Goal: Task Accomplishment & Management: Manage account settings

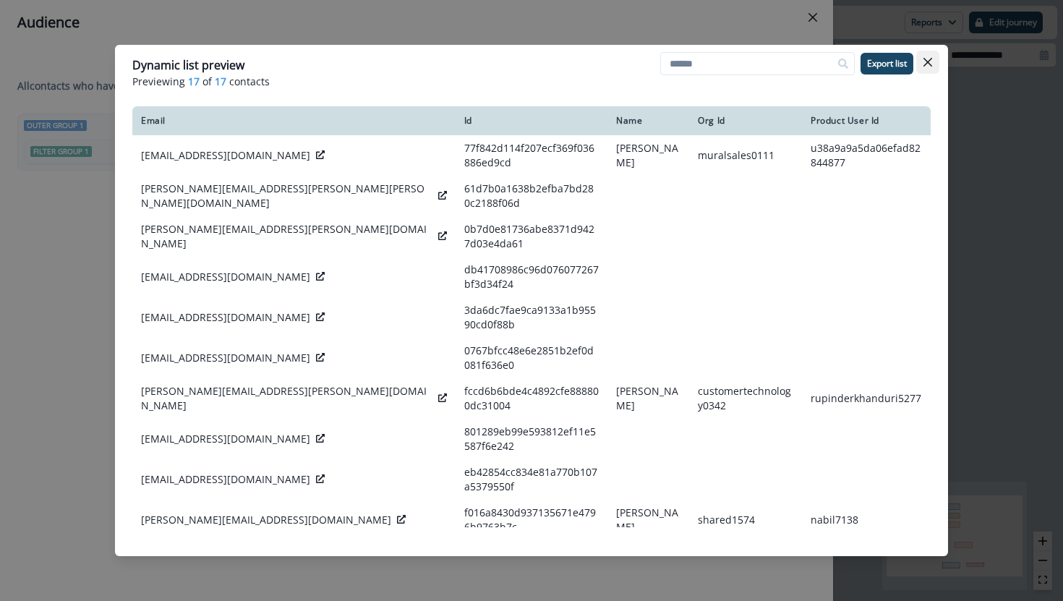
click at [928, 59] on icon "Close" at bounding box center [928, 62] width 9 height 9
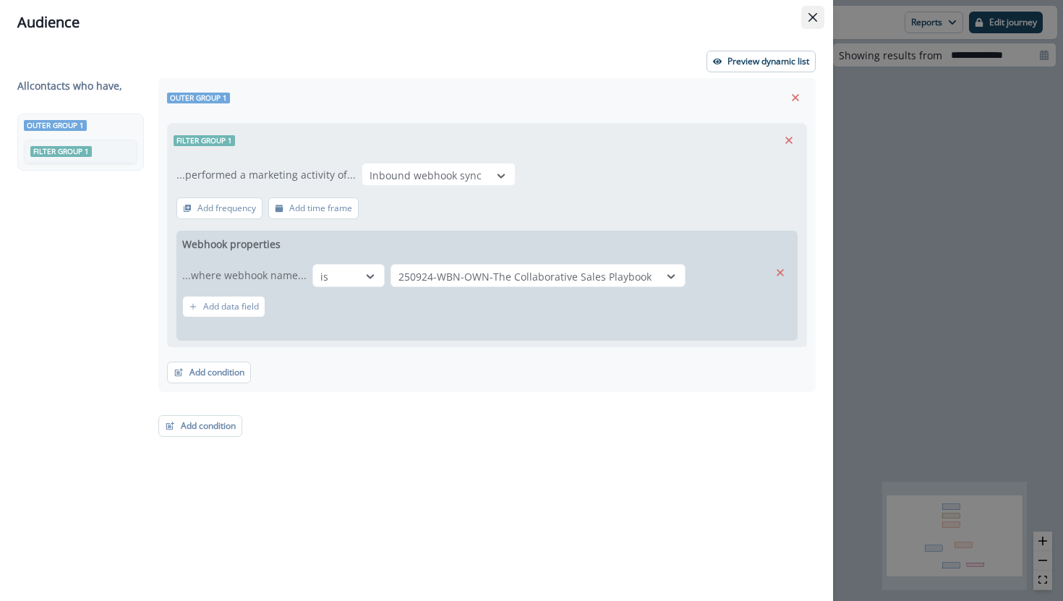
click at [813, 20] on icon "Close" at bounding box center [813, 17] width 9 height 9
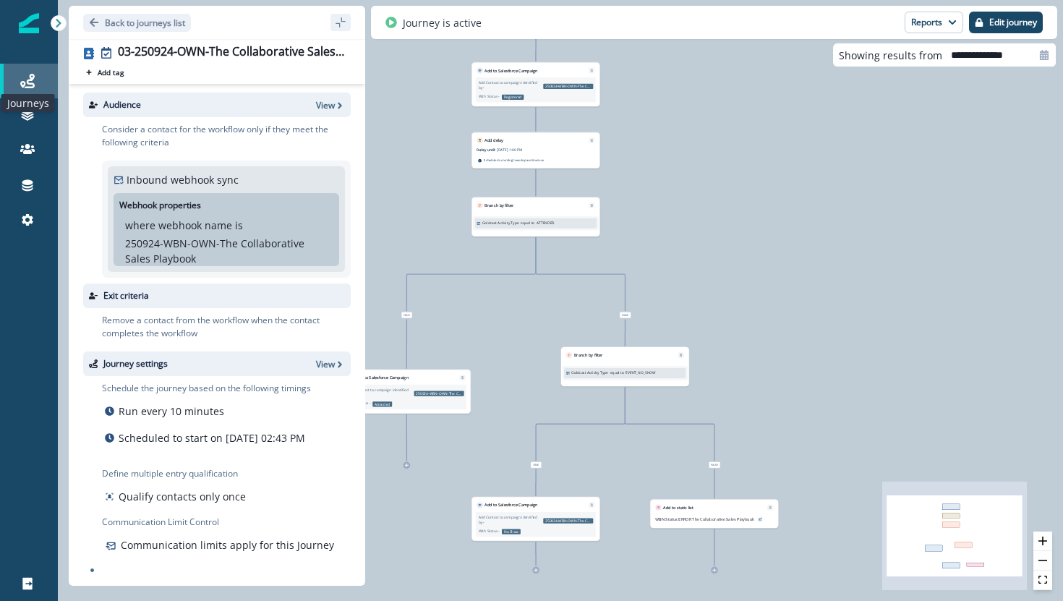
click at [24, 79] on icon at bounding box center [27, 81] width 14 height 14
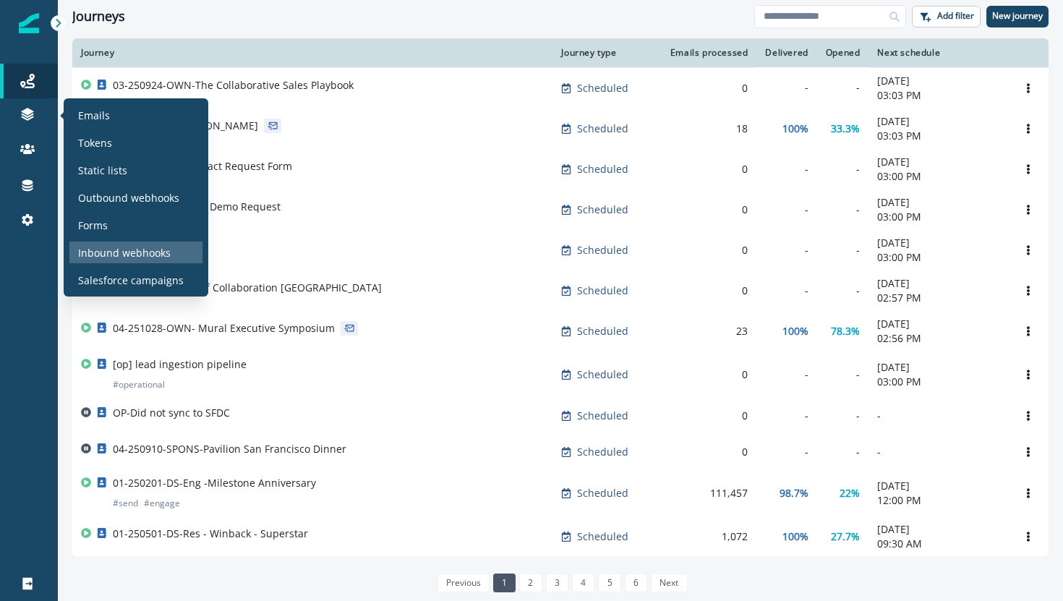
click at [129, 245] on p "Inbound webhooks" at bounding box center [124, 252] width 93 height 15
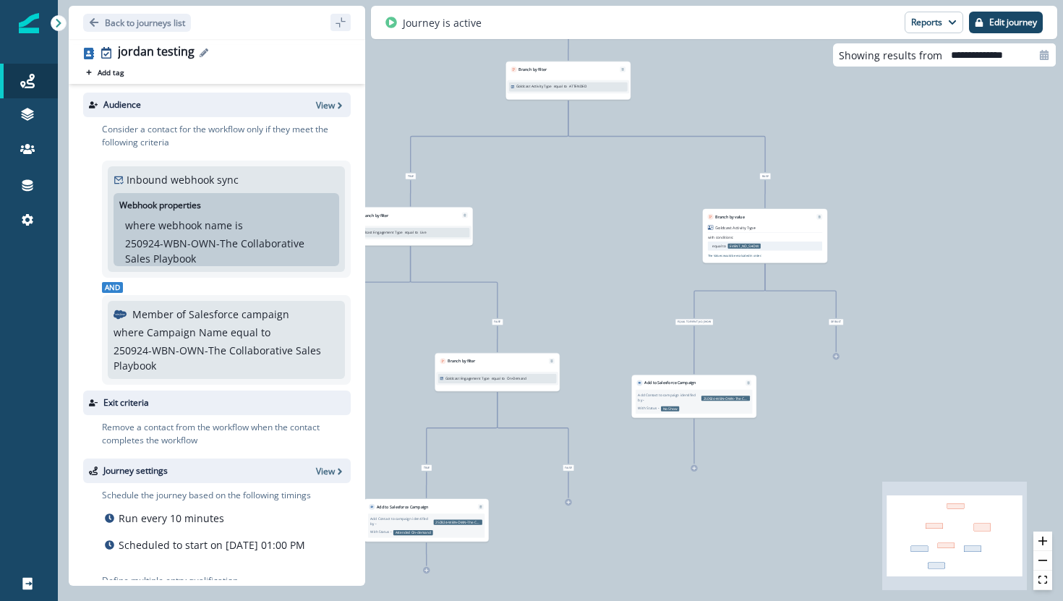
click at [201, 52] on icon "Edit name" at bounding box center [204, 52] width 9 height 9
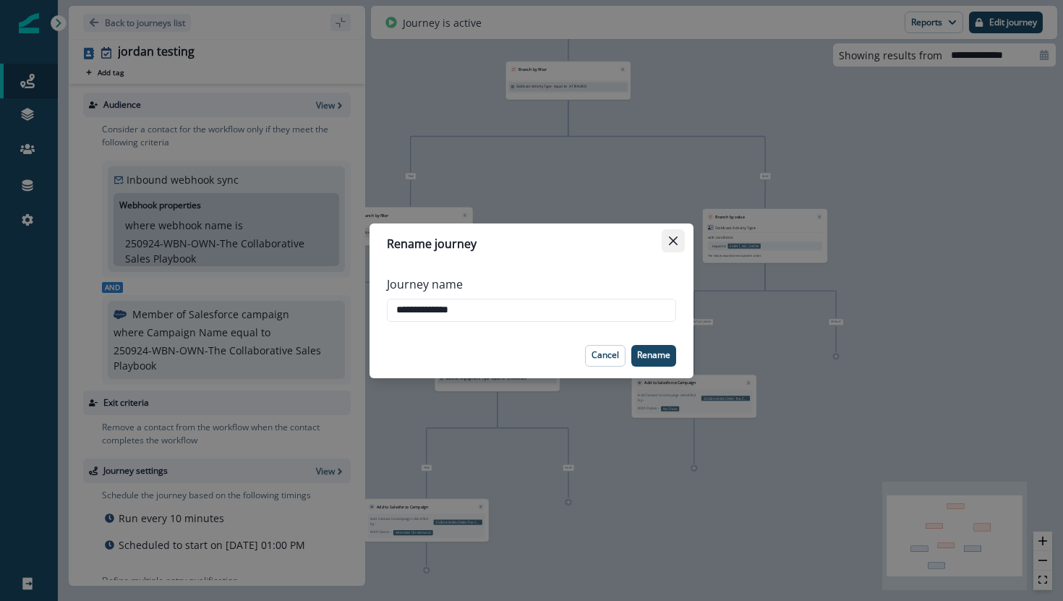
click at [679, 236] on button "Close" at bounding box center [673, 240] width 23 height 23
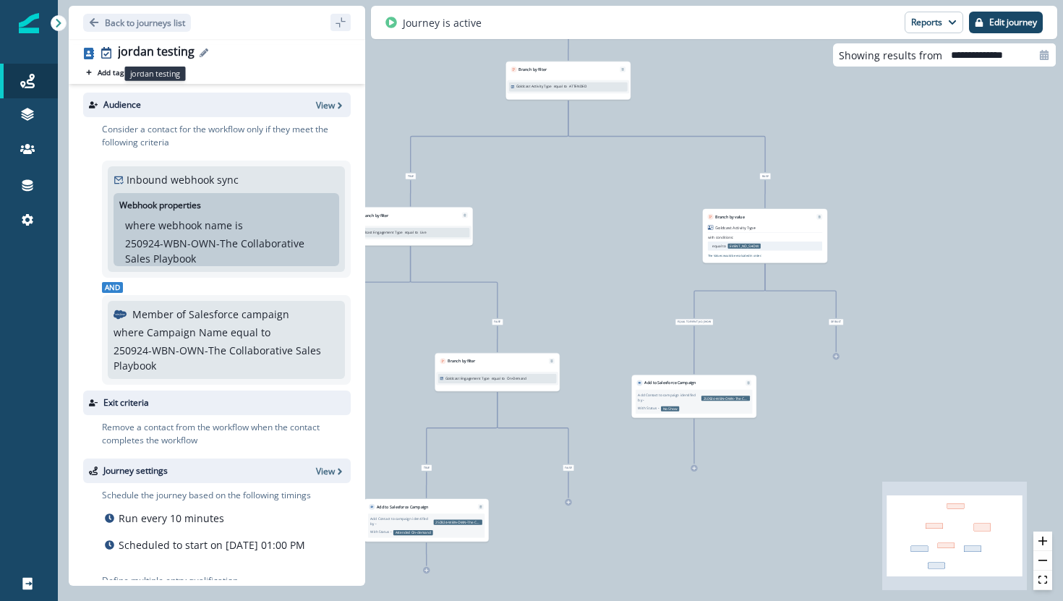
click at [161, 54] on div "jordan testing" at bounding box center [156, 53] width 77 height 16
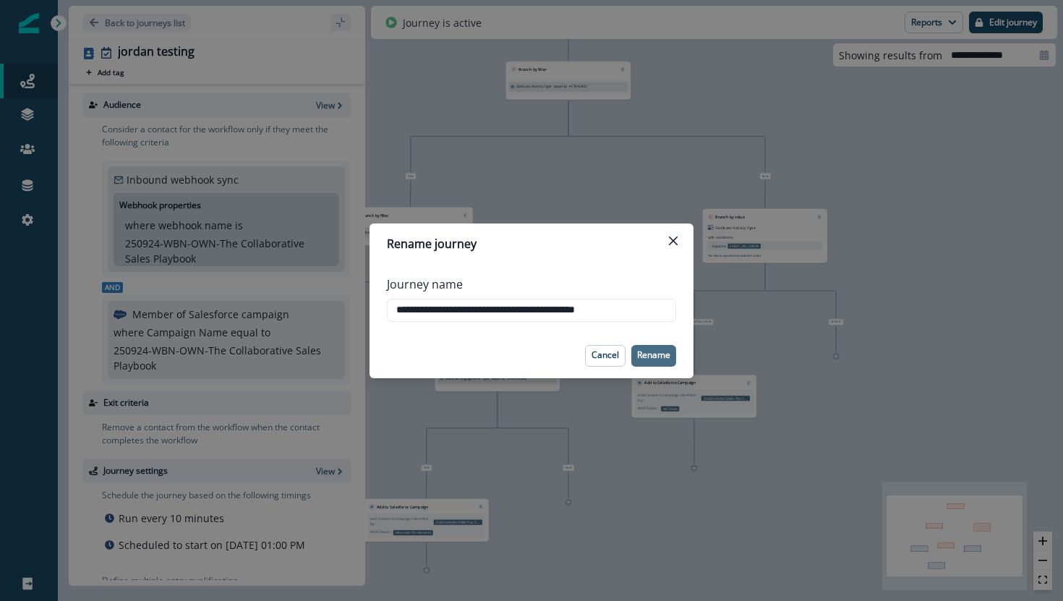
type input "**********"
click at [653, 350] on p "Rename" at bounding box center [653, 355] width 33 height 10
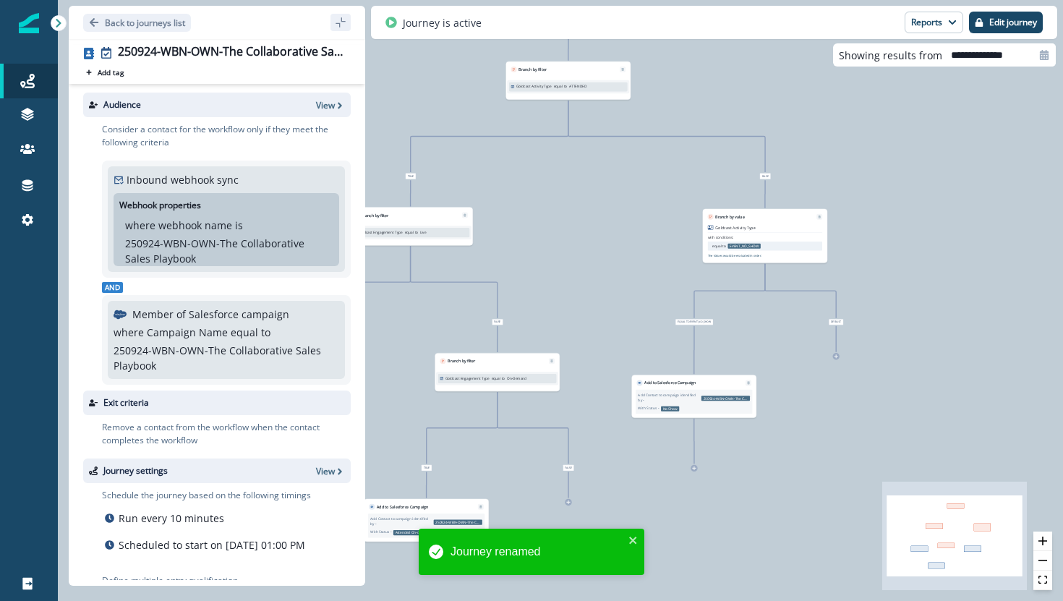
click at [323, 117] on div "Consider a contact for the workflow only if they meet the following criteria In…" at bounding box center [221, 253] width 259 height 273
click at [323, 109] on p "View" at bounding box center [325, 105] width 19 height 12
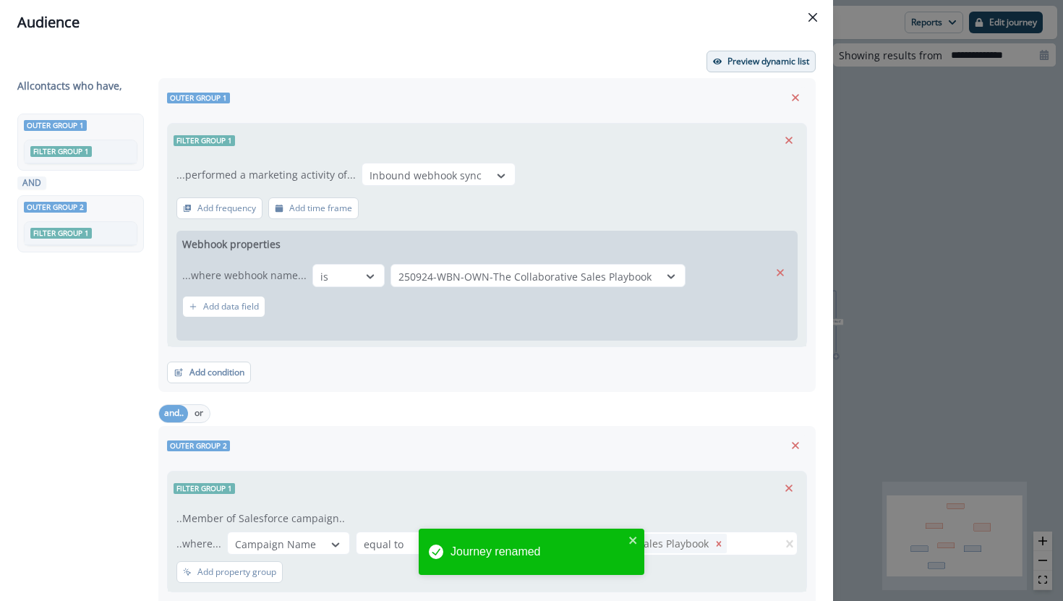
click at [730, 63] on p "Preview dynamic list" at bounding box center [769, 61] width 82 height 10
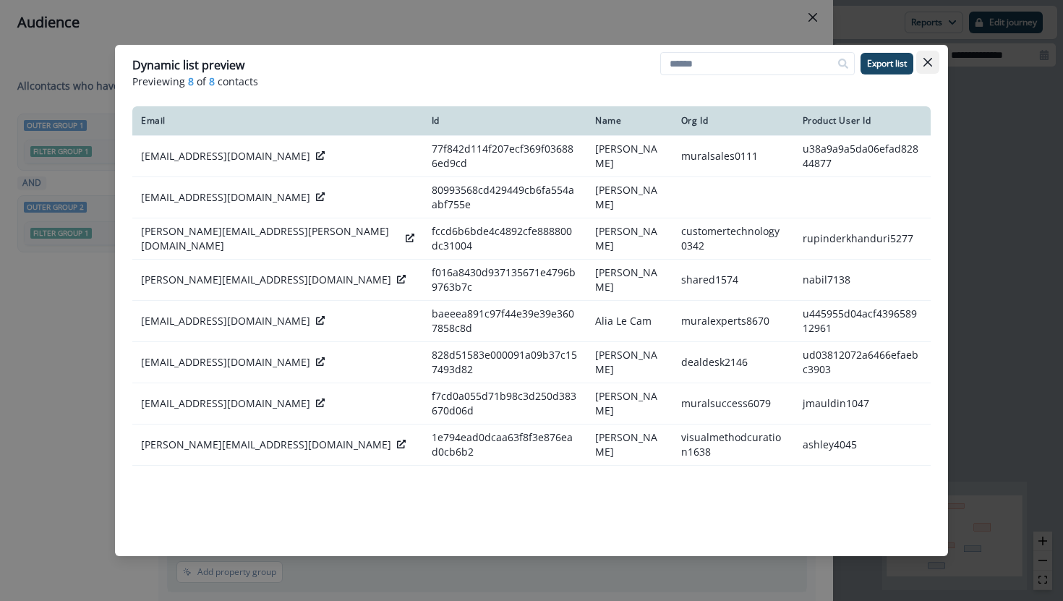
click at [929, 66] on icon "Close" at bounding box center [928, 62] width 9 height 9
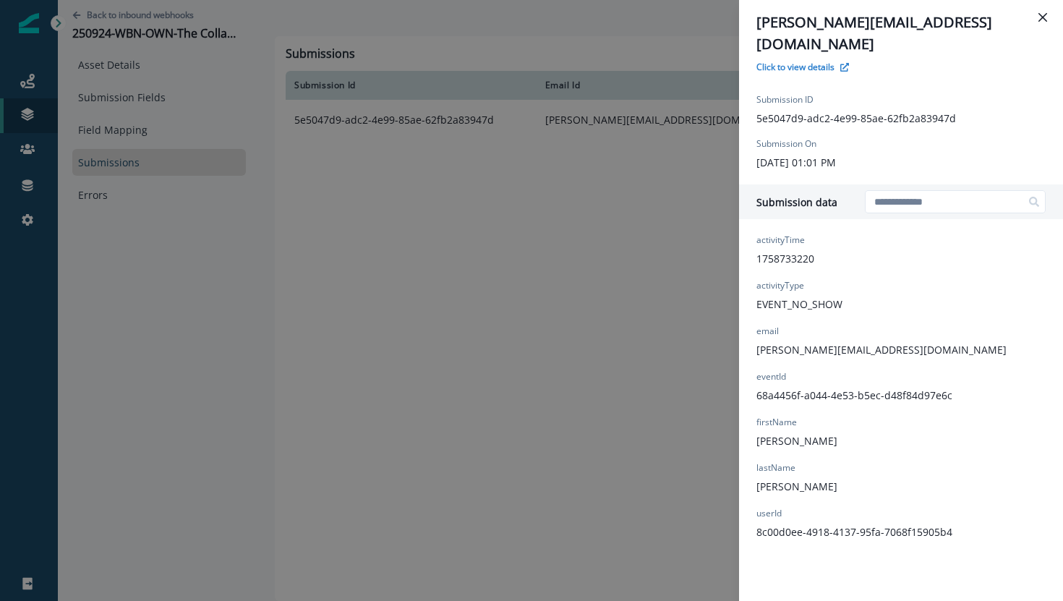
click at [232, 50] on div "[EMAIL_ADDRESS][DOMAIN_NAME] Click to view details Submission ID 5e5047d9-adc2-…" at bounding box center [531, 300] width 1063 height 601
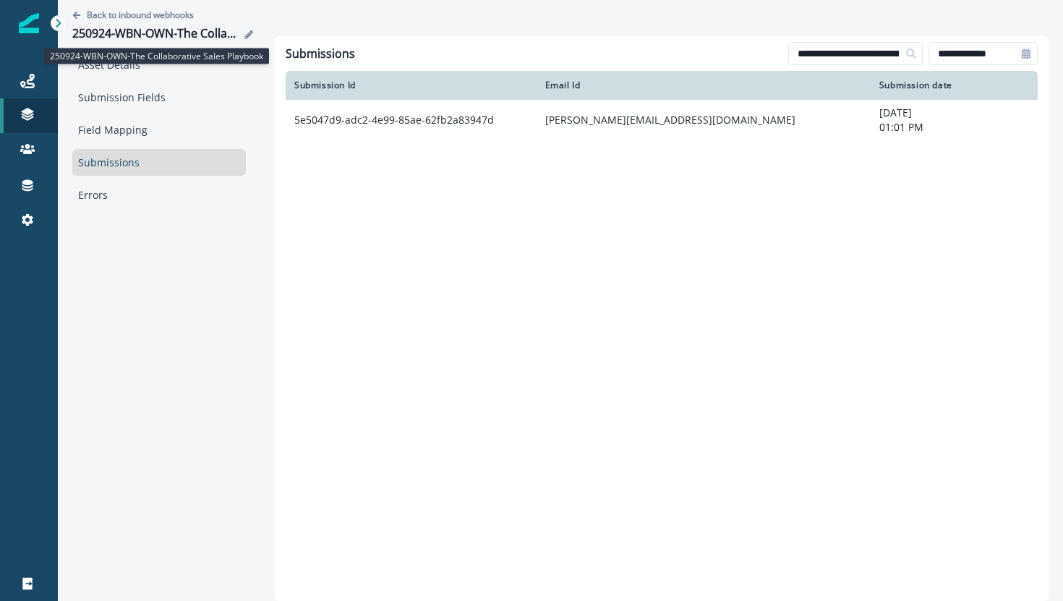
click at [167, 32] on div "250924-WBN-OWN-The Collaborative Sales Playbook" at bounding box center [156, 35] width 168 height 16
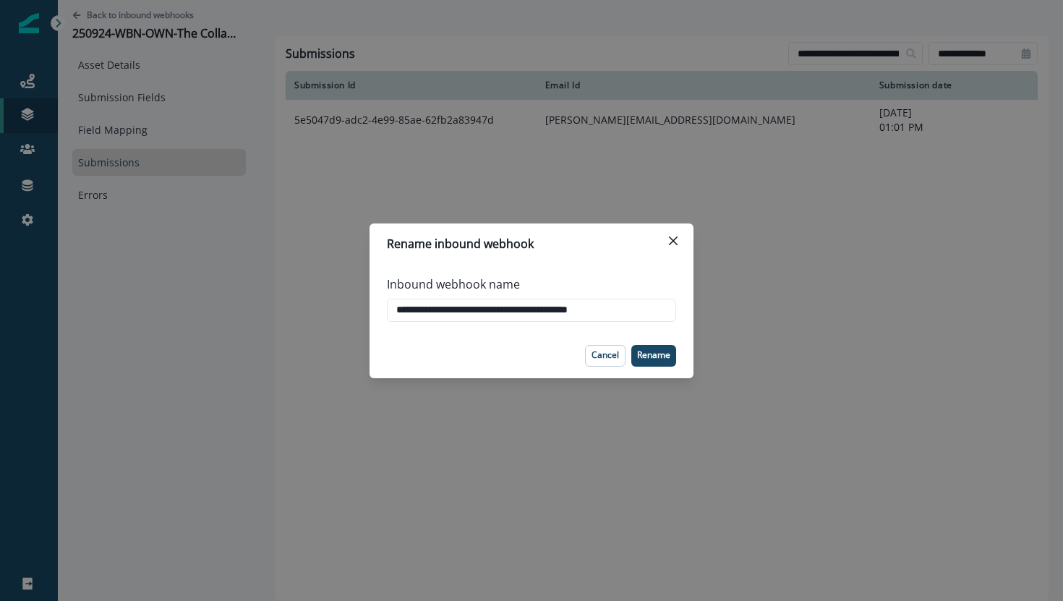
drag, startPoint x: 657, startPoint y: 308, endPoint x: 382, endPoint y: 304, distance: 274.8
click at [382, 304] on div "**********" at bounding box center [532, 298] width 324 height 69
click at [381, 189] on div "**********" at bounding box center [531, 300] width 1063 height 601
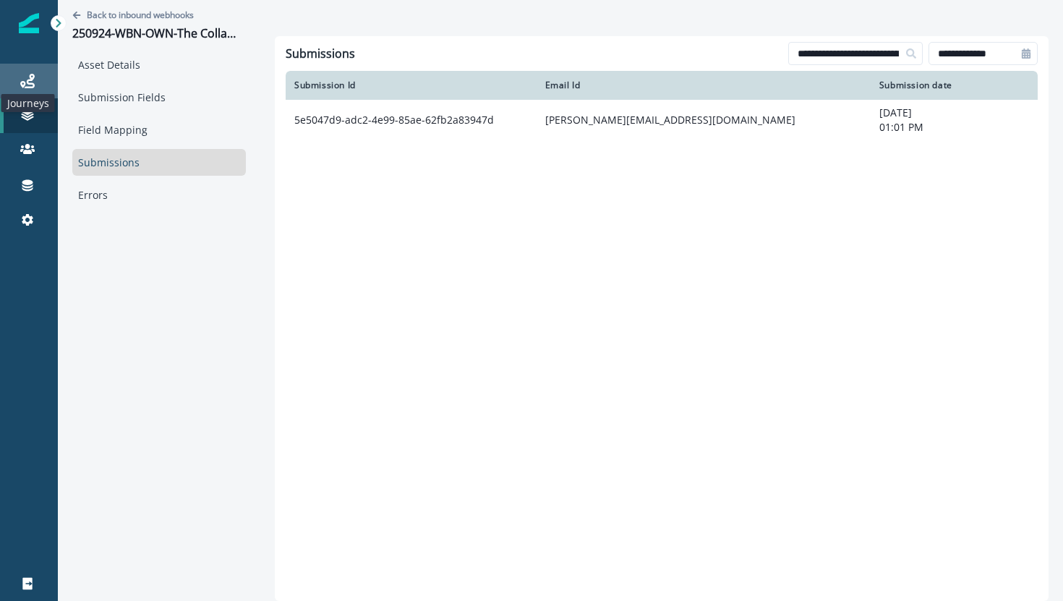
click at [28, 78] on icon at bounding box center [27, 81] width 14 height 14
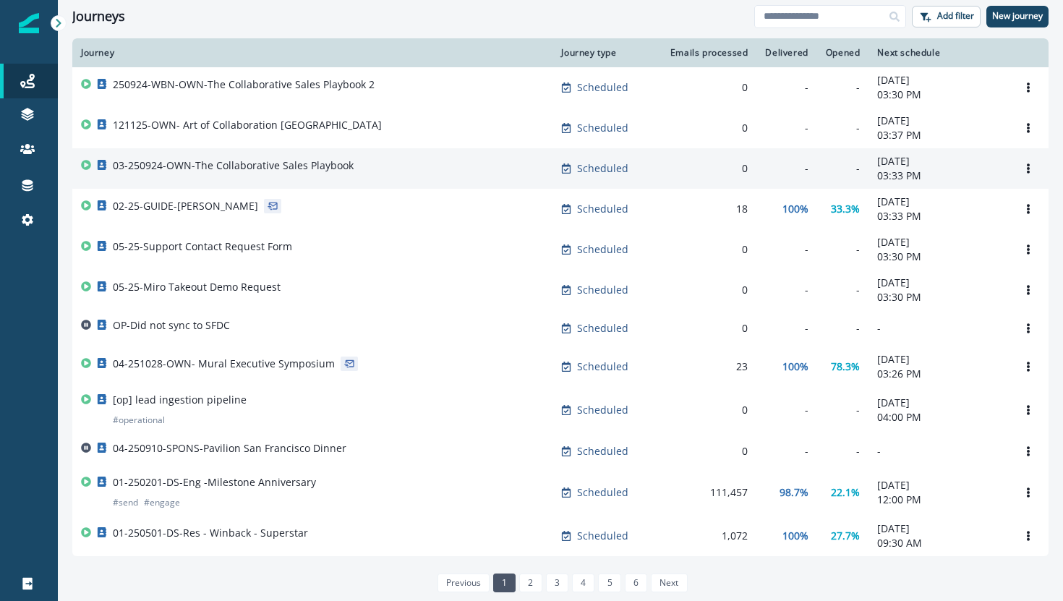
click at [274, 166] on p "03-250924-OWN-The Collaborative Sales Playbook" at bounding box center [233, 165] width 241 height 14
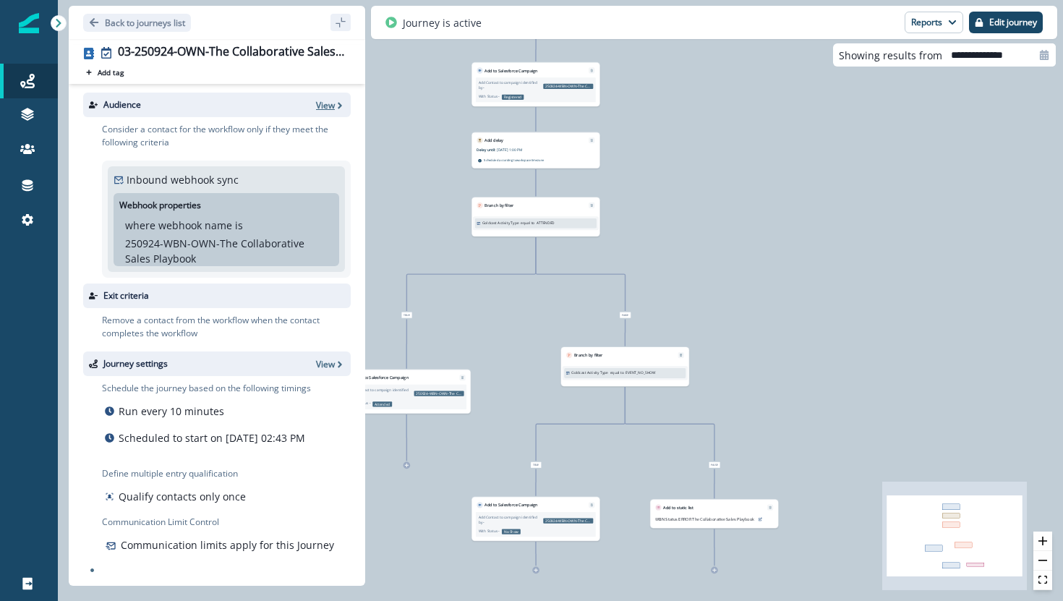
click at [317, 108] on p "View" at bounding box center [325, 105] width 19 height 12
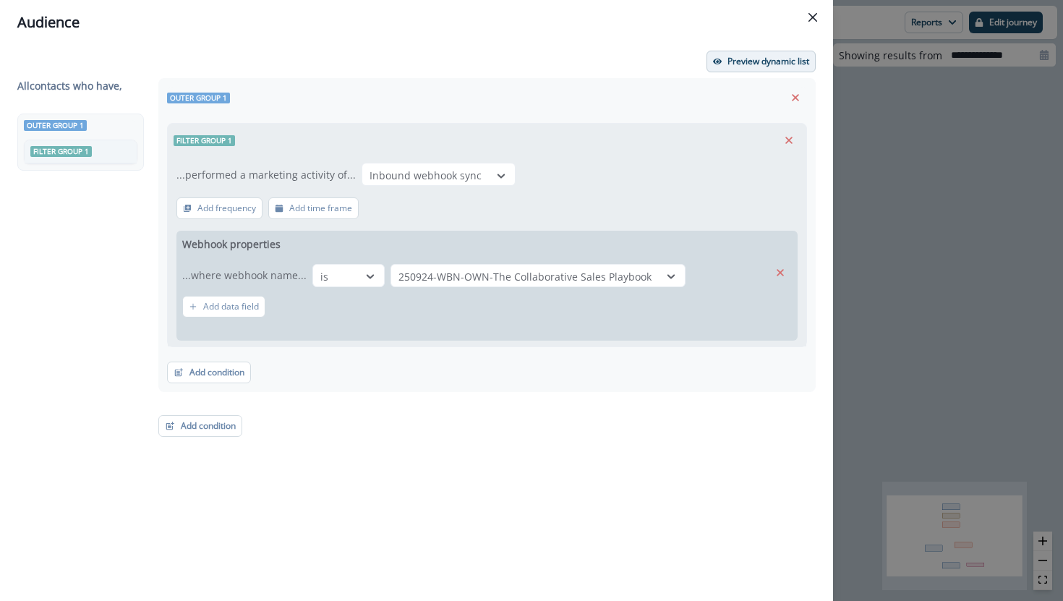
click at [743, 67] on p "Preview dynamic list" at bounding box center [769, 61] width 82 height 10
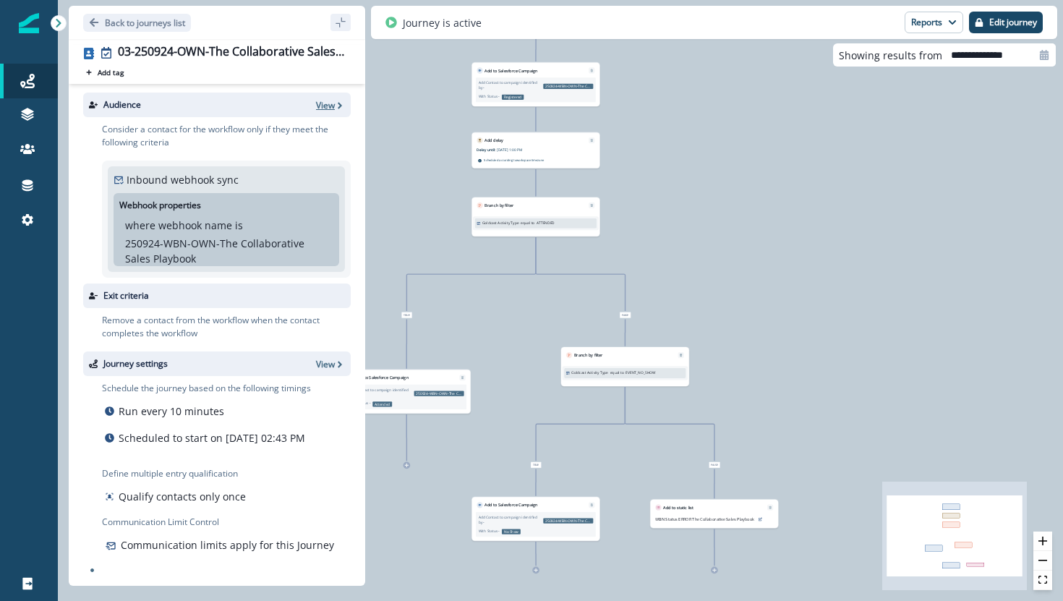
click at [329, 103] on p "View" at bounding box center [325, 105] width 19 height 12
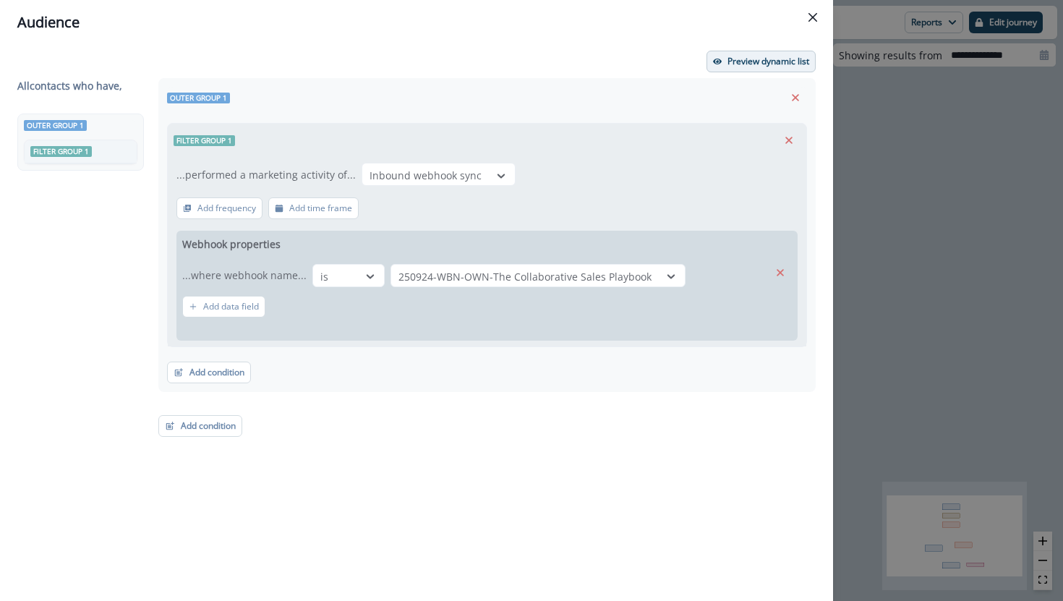
click at [715, 57] on icon "button" at bounding box center [717, 61] width 9 height 9
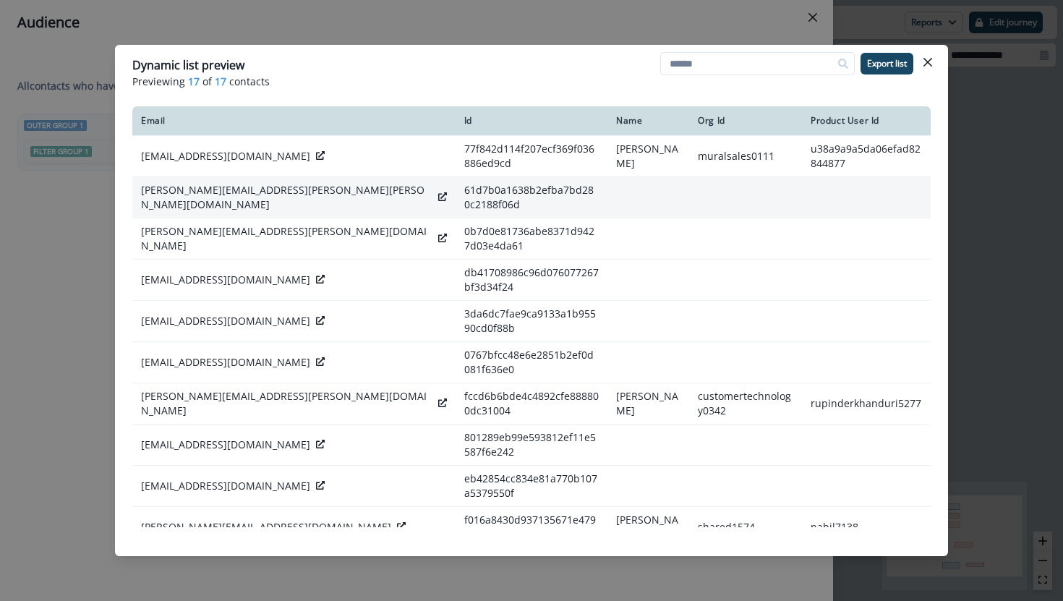
click at [438, 193] on icon at bounding box center [442, 196] width 9 height 9
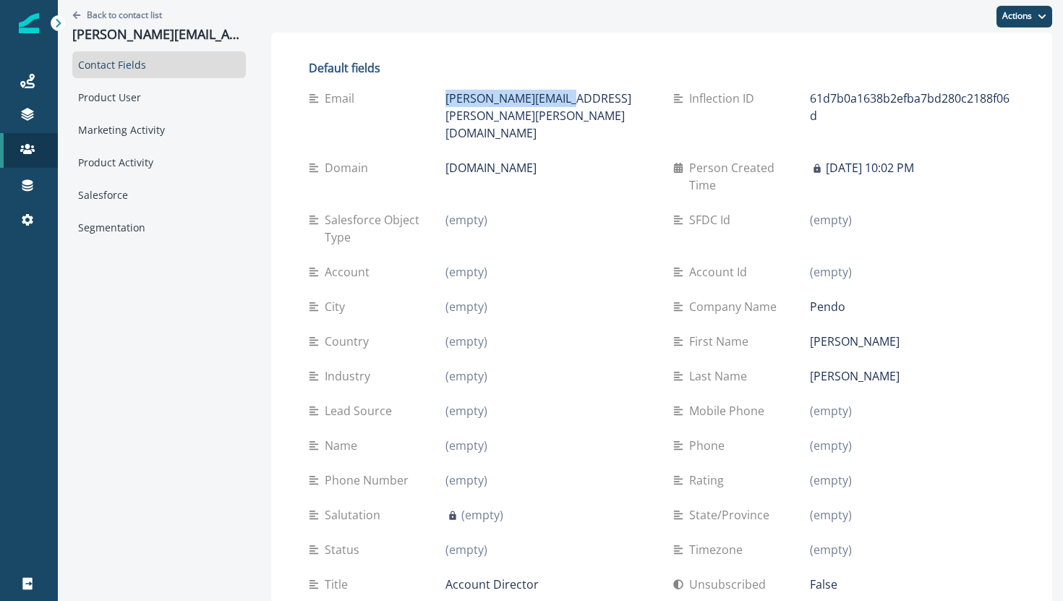
drag, startPoint x: 547, startPoint y: 97, endPoint x: 422, endPoint y: 101, distance: 125.2
click at [445, 102] on div "[PERSON_NAME][EMAIL_ADDRESS][PERSON_NAME][PERSON_NAME][DOMAIN_NAME]" at bounding box center [547, 116] width 205 height 52
copy p "[PERSON_NAME][EMAIL_ADDRESS][PERSON_NAME][PERSON_NAME][DOMAIN_NAME]"
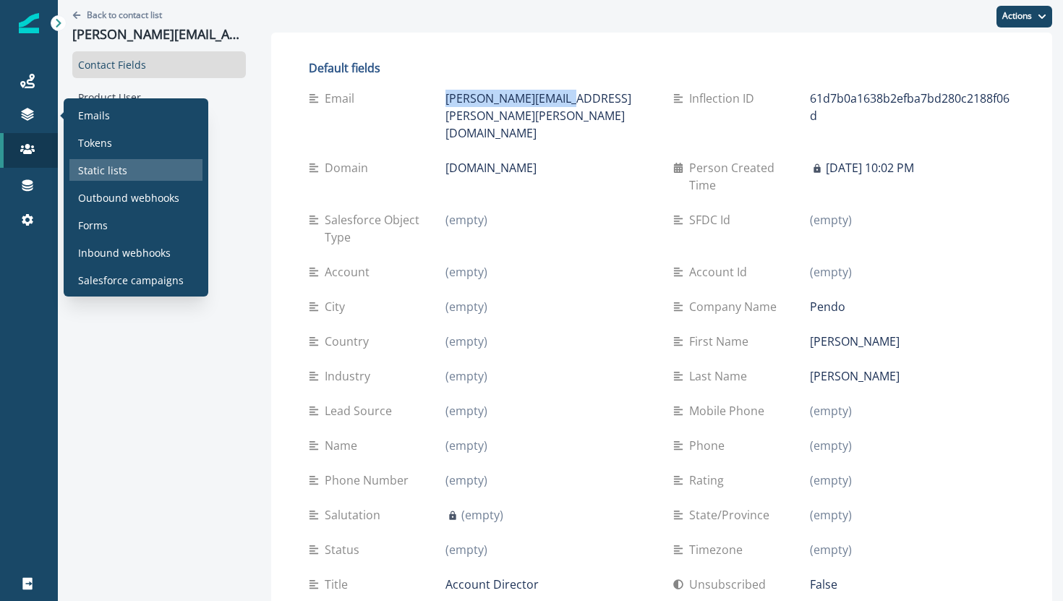
click at [109, 163] on p "Static lists" at bounding box center [102, 170] width 49 height 15
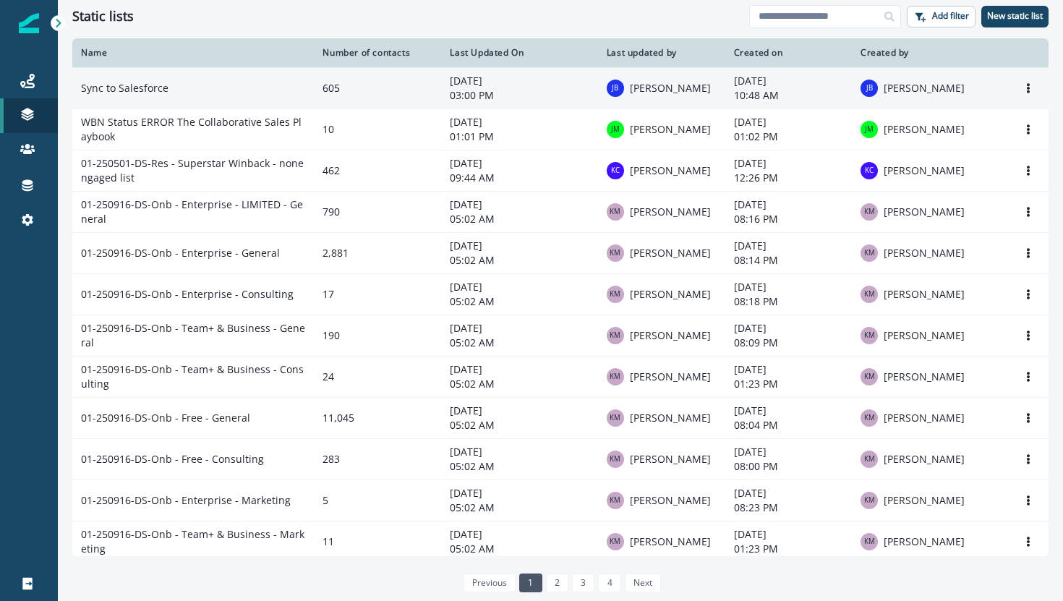
click at [145, 95] on td "Sync to Salesforce" at bounding box center [193, 87] width 242 height 41
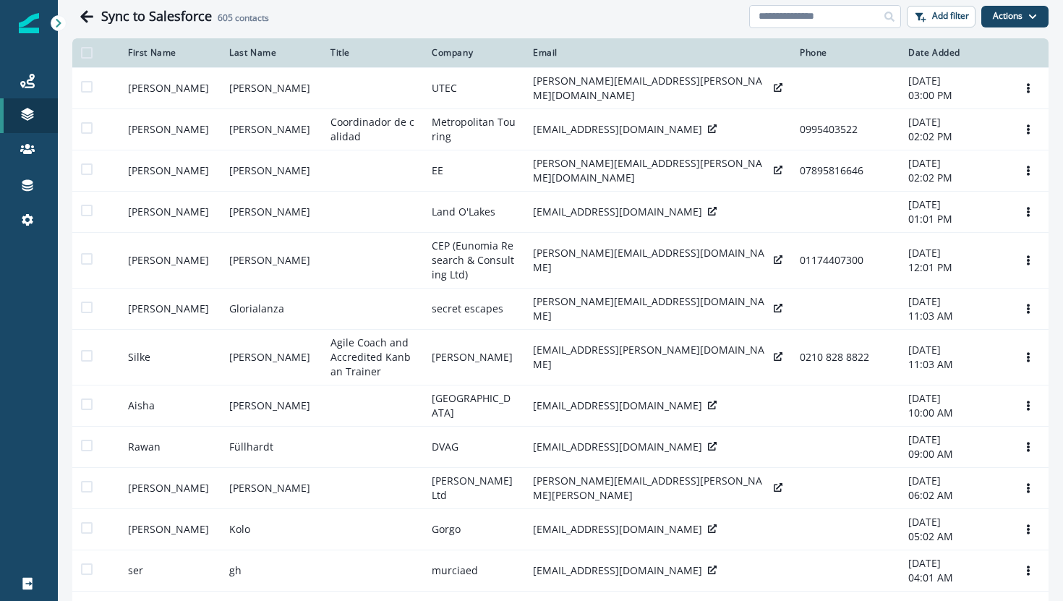
click at [791, 19] on input at bounding box center [825, 16] width 152 height 23
paste input "**********"
type input "**********"
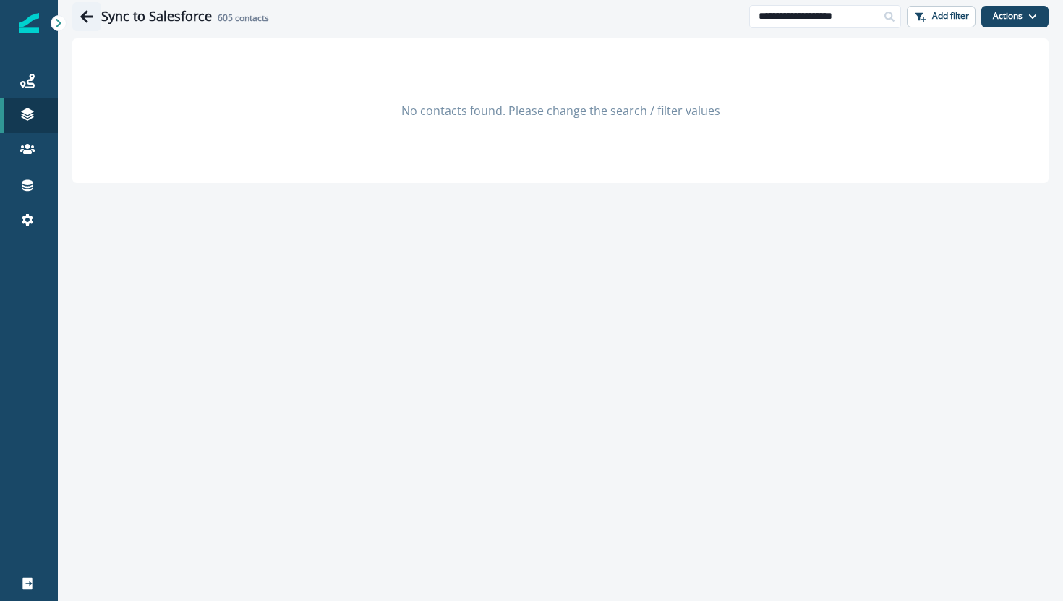
click at [85, 14] on icon "Go back" at bounding box center [87, 16] width 14 height 14
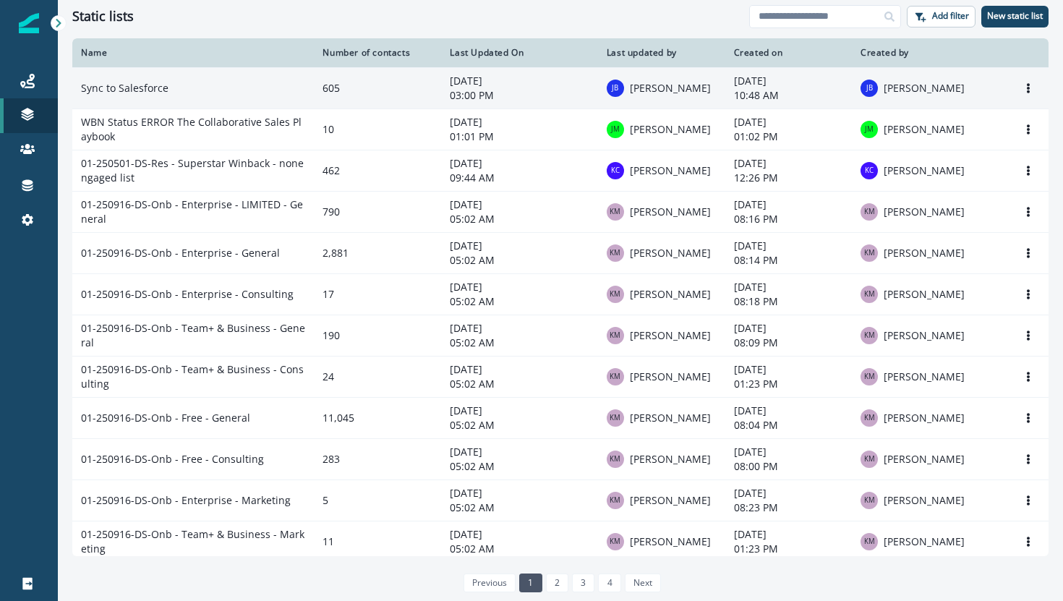
click at [116, 81] on td "Sync to Salesforce" at bounding box center [193, 87] width 242 height 41
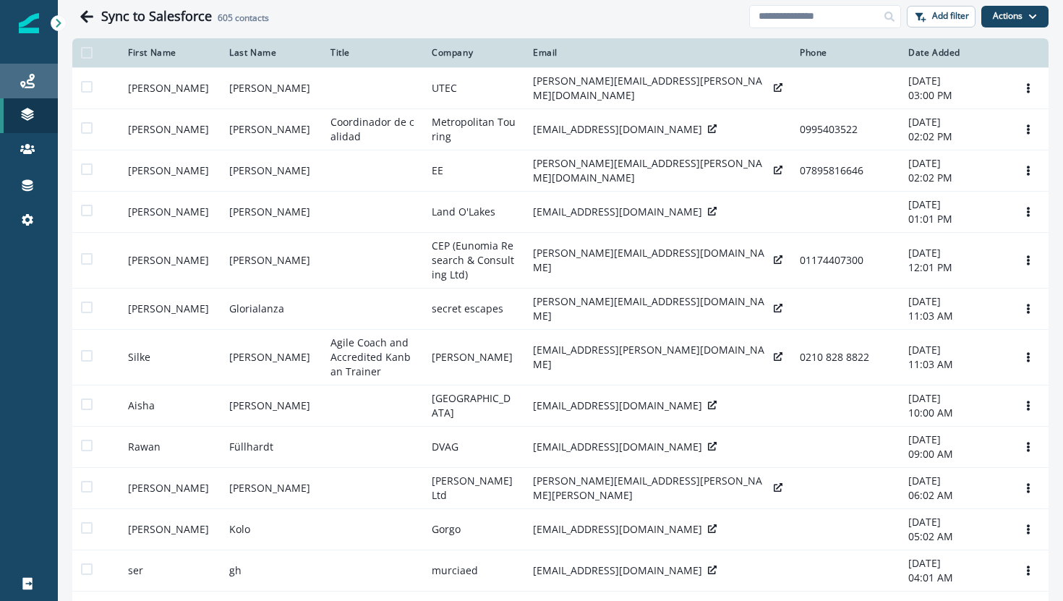
click at [40, 72] on div "Journeys" at bounding box center [29, 80] width 46 height 17
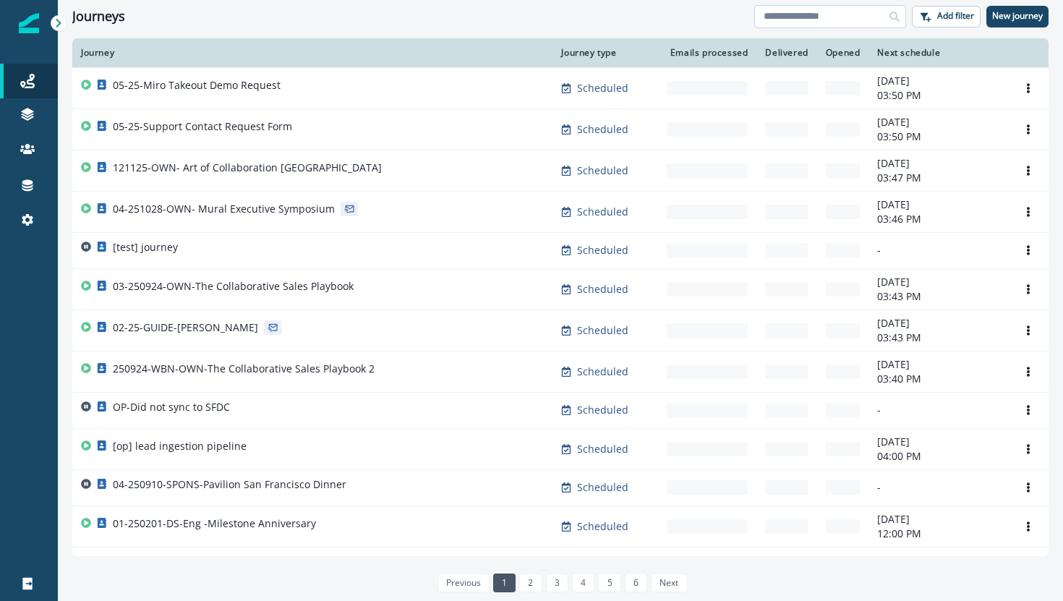
click at [787, 20] on input at bounding box center [830, 16] width 152 height 23
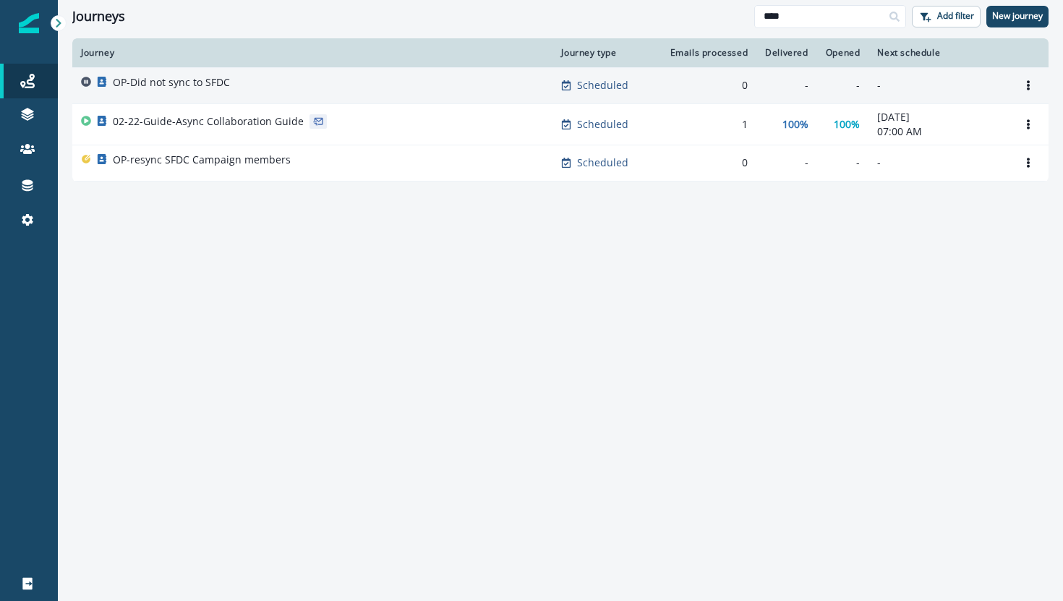
type input "****"
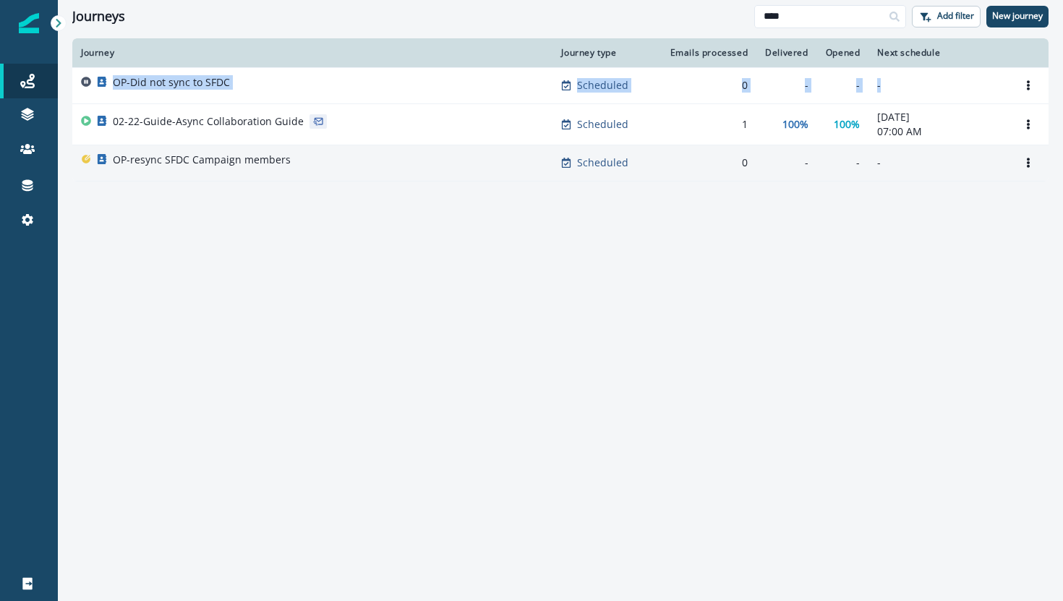
click at [231, 162] on p "OP-resync SFDC Campaign members" at bounding box center [202, 160] width 178 height 14
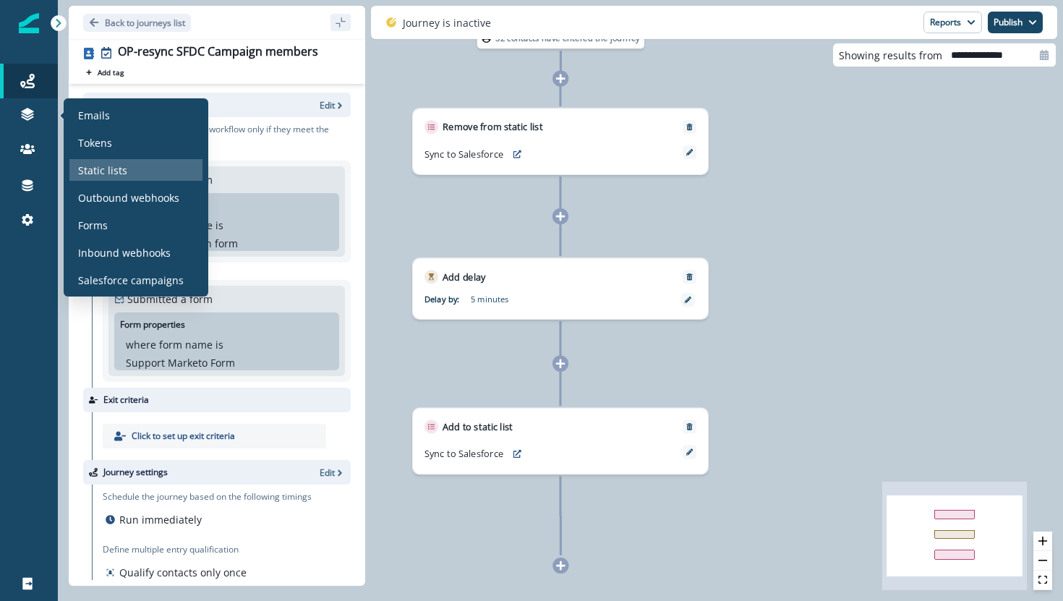
click at [95, 163] on p "Static lists" at bounding box center [102, 170] width 49 height 15
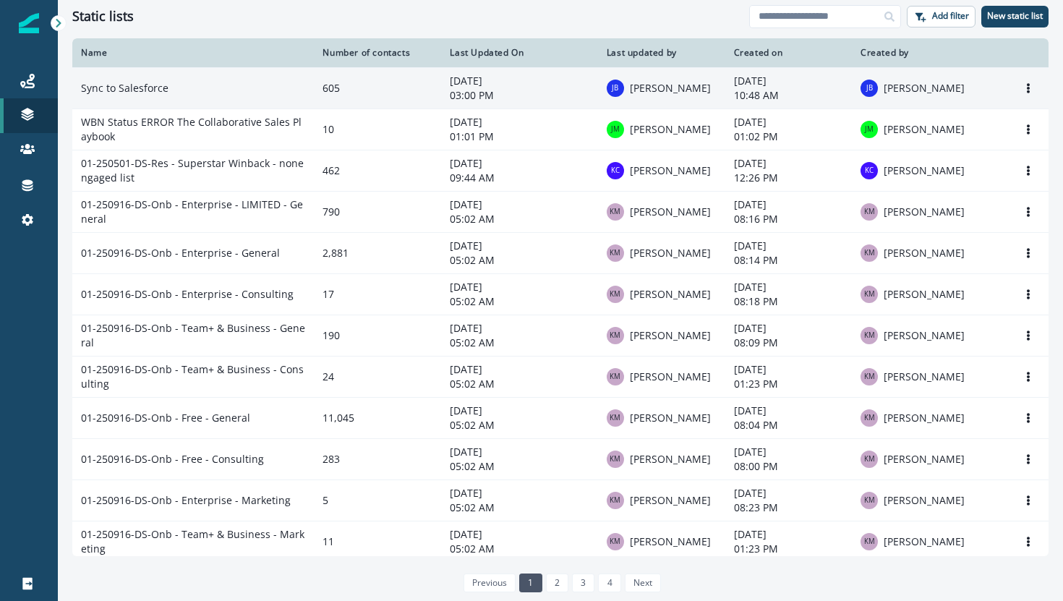
click at [121, 92] on td "Sync to Salesforce" at bounding box center [193, 87] width 242 height 41
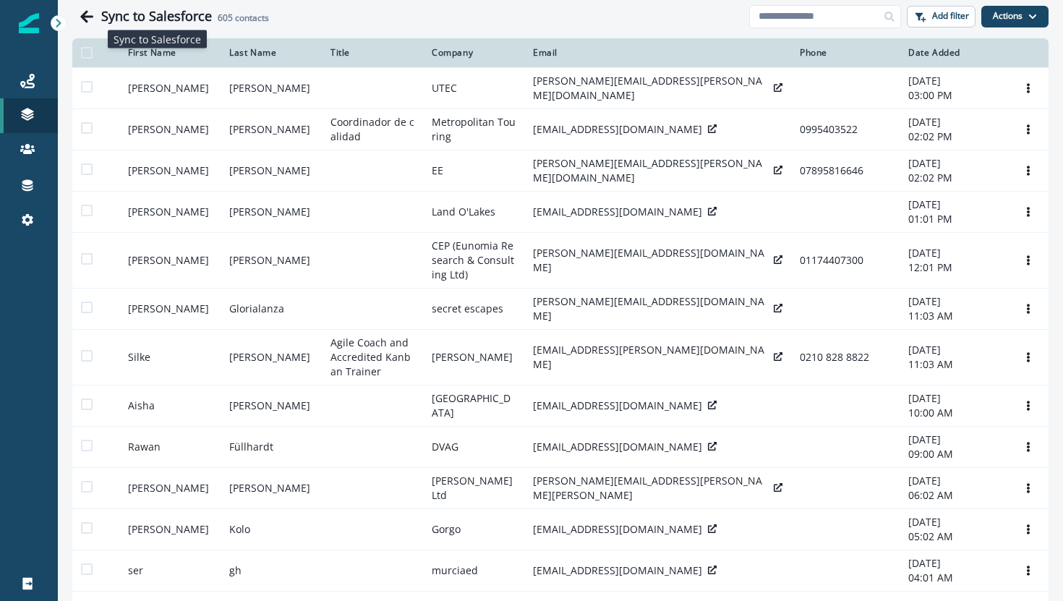
click at [148, 21] on h1 "Sync to Salesforce" at bounding box center [156, 17] width 111 height 16
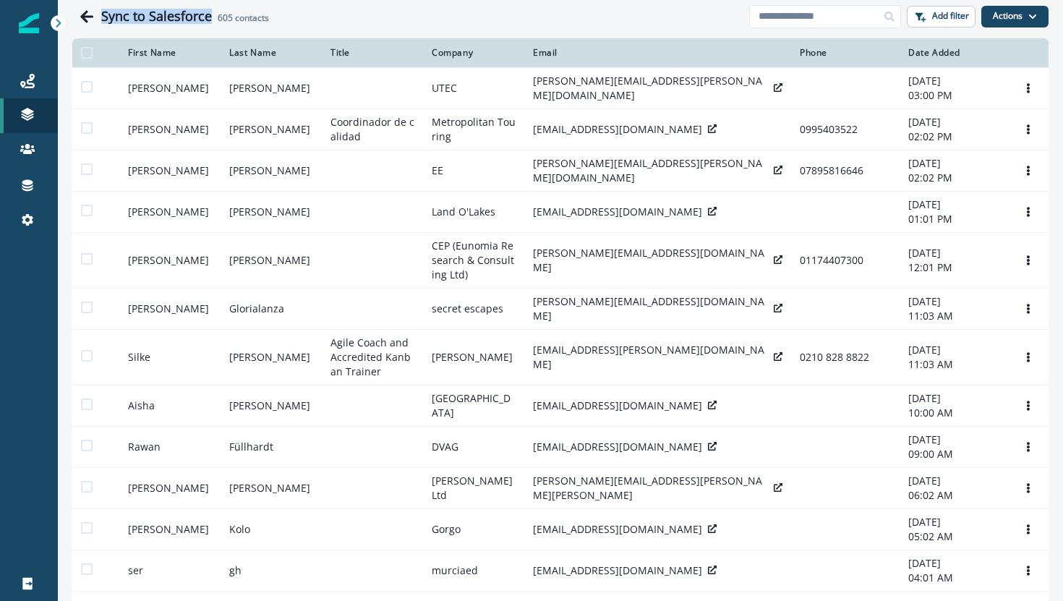
click at [148, 21] on h1 "Sync to Salesforce" at bounding box center [156, 17] width 111 height 16
click at [201, 16] on h1 "Sync to Salesforce" at bounding box center [156, 17] width 111 height 16
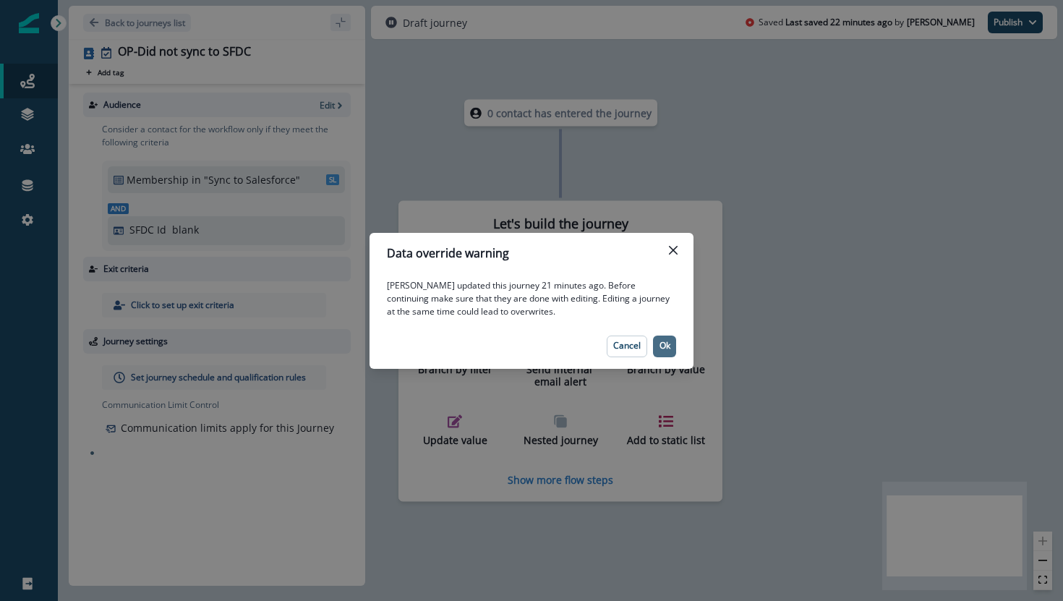
click at [665, 351] on p "Ok" at bounding box center [665, 346] width 11 height 10
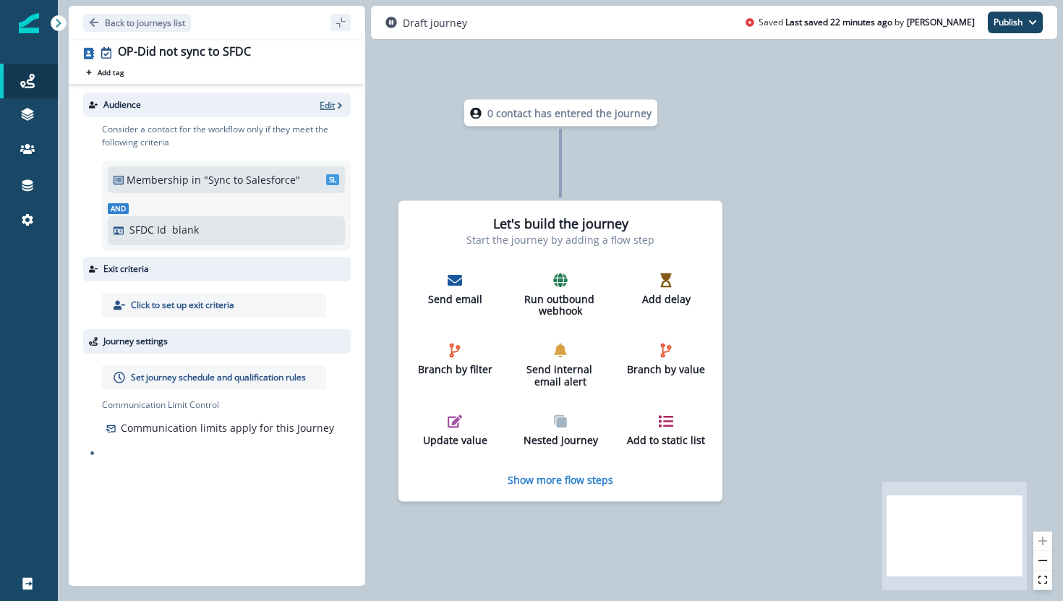
click at [332, 106] on p "Edit" at bounding box center [327, 105] width 15 height 12
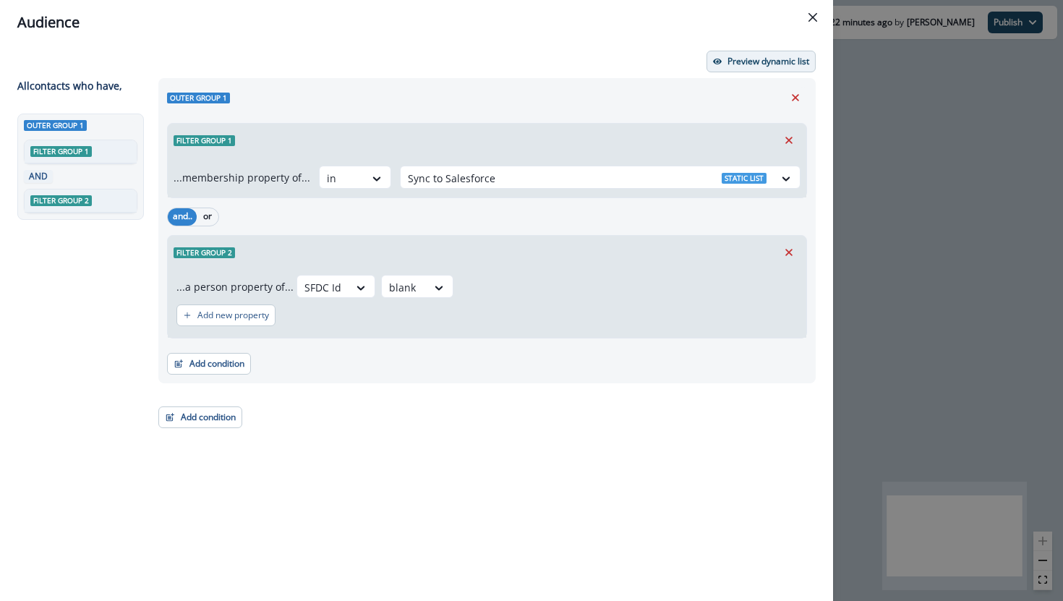
click at [736, 51] on button "Preview dynamic list" at bounding box center [761, 62] width 109 height 22
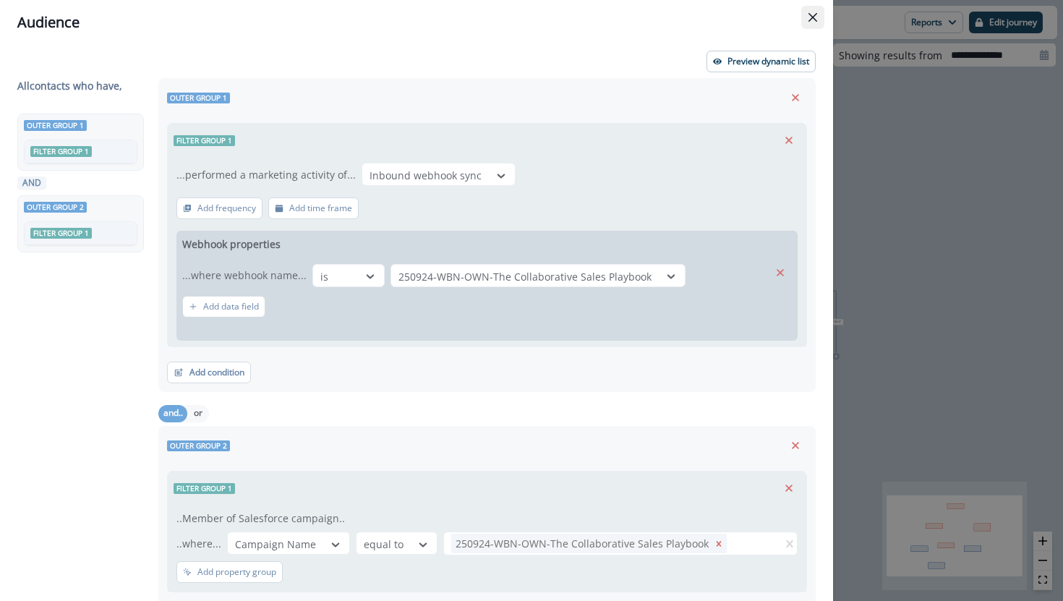
click at [814, 25] on button "Close" at bounding box center [812, 17] width 23 height 23
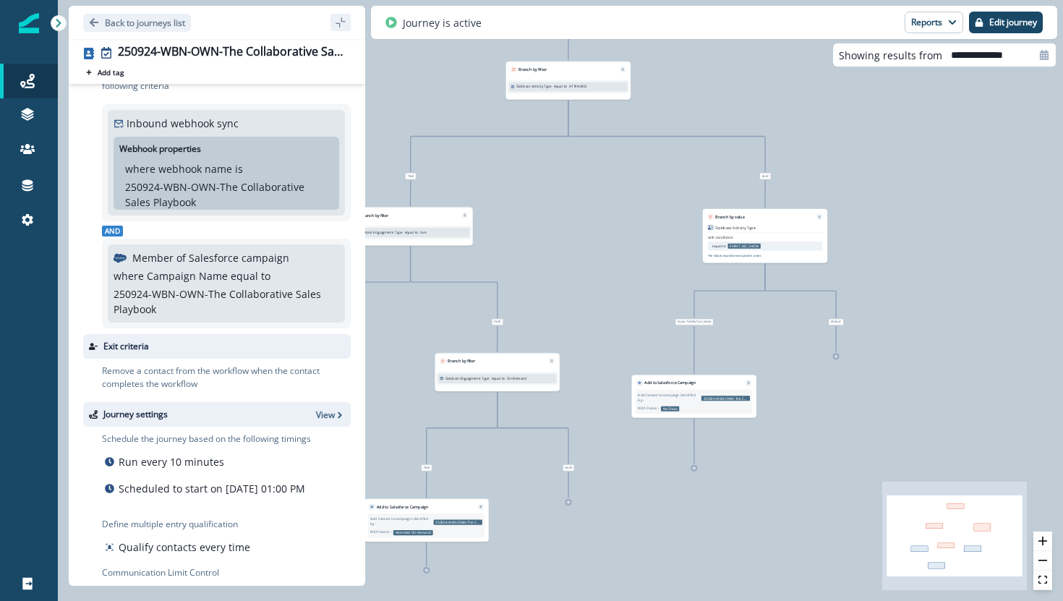
scroll to position [121, 0]
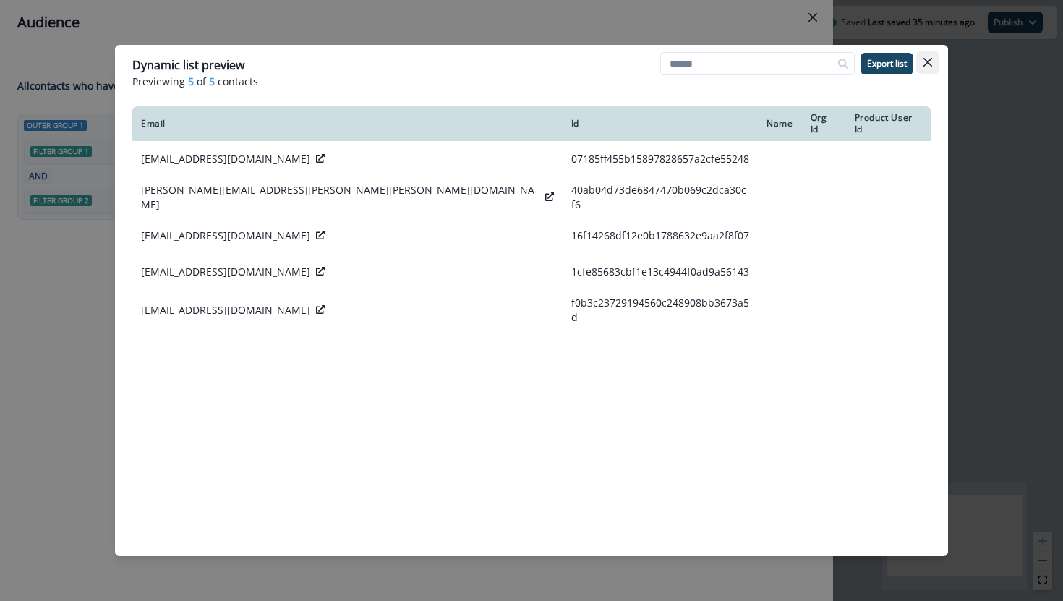
click at [927, 63] on icon "Close" at bounding box center [928, 62] width 9 height 9
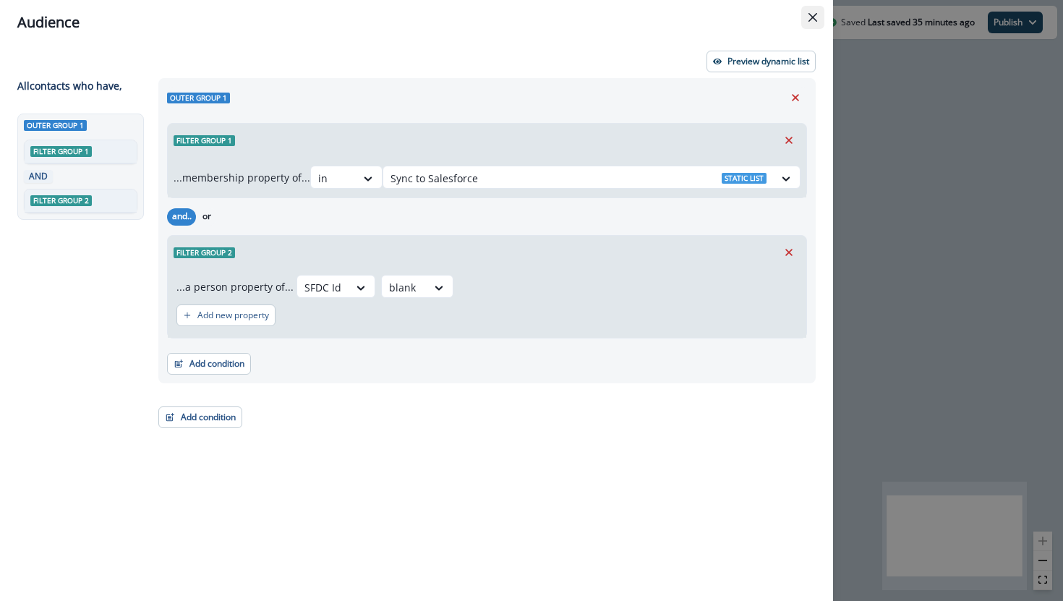
click at [808, 25] on button "Close" at bounding box center [812, 17] width 23 height 23
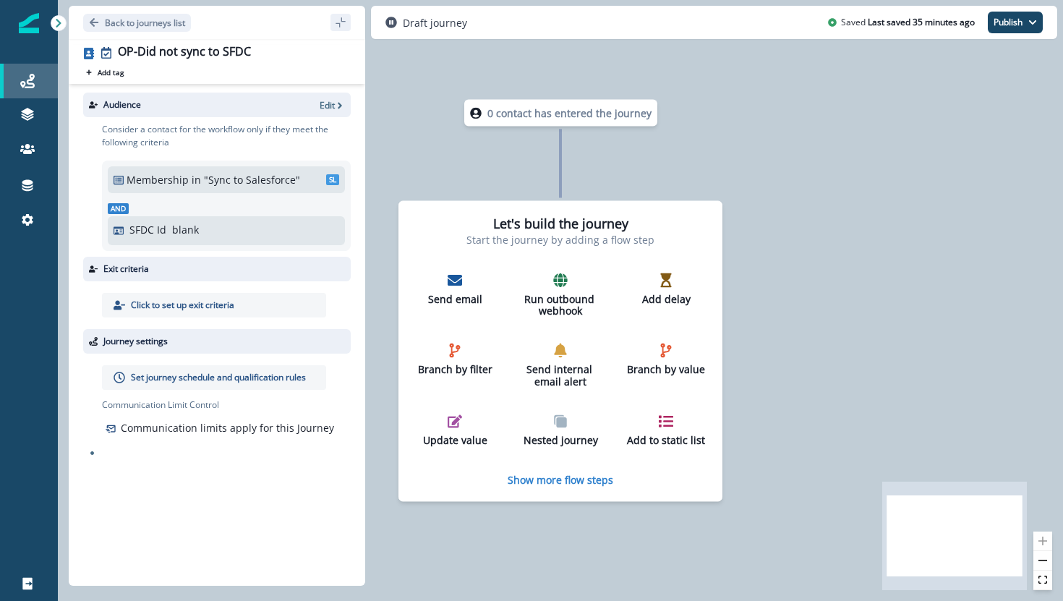
click at [16, 69] on link "Journeys" at bounding box center [29, 81] width 58 height 35
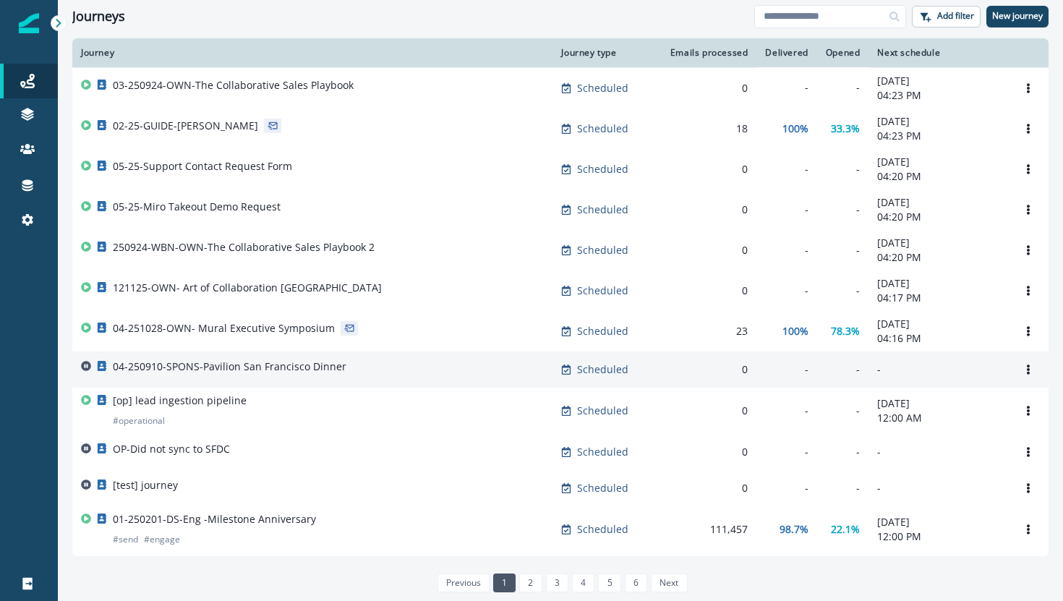
click at [155, 379] on div "04-250910-SPONS-Pavilion San Francisco Dinner" at bounding box center [230, 369] width 234 height 20
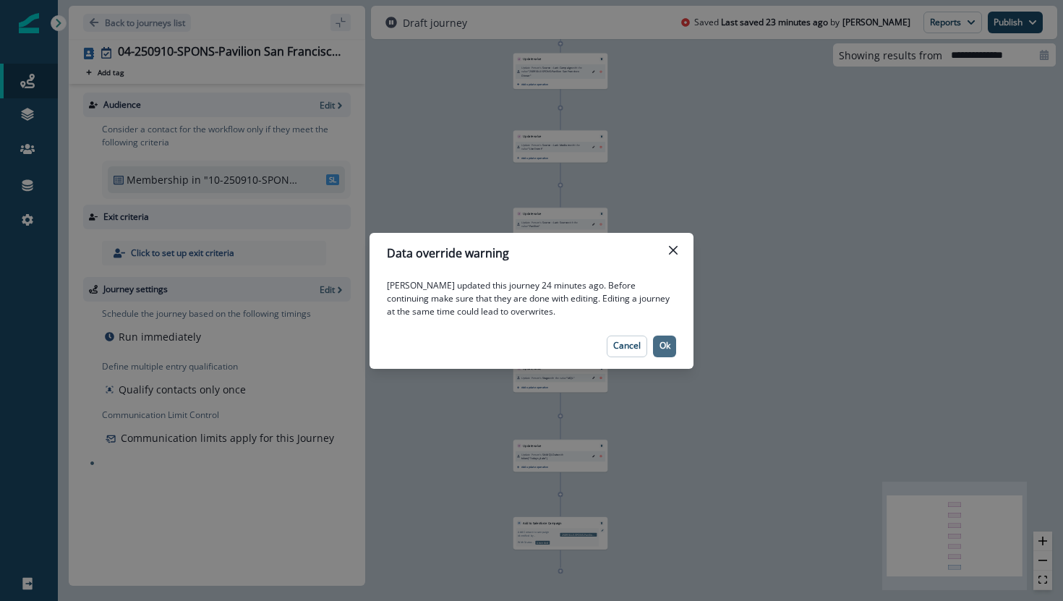
click at [662, 341] on p "Ok" at bounding box center [665, 346] width 11 height 10
click at [667, 349] on p "Ok" at bounding box center [665, 346] width 11 height 10
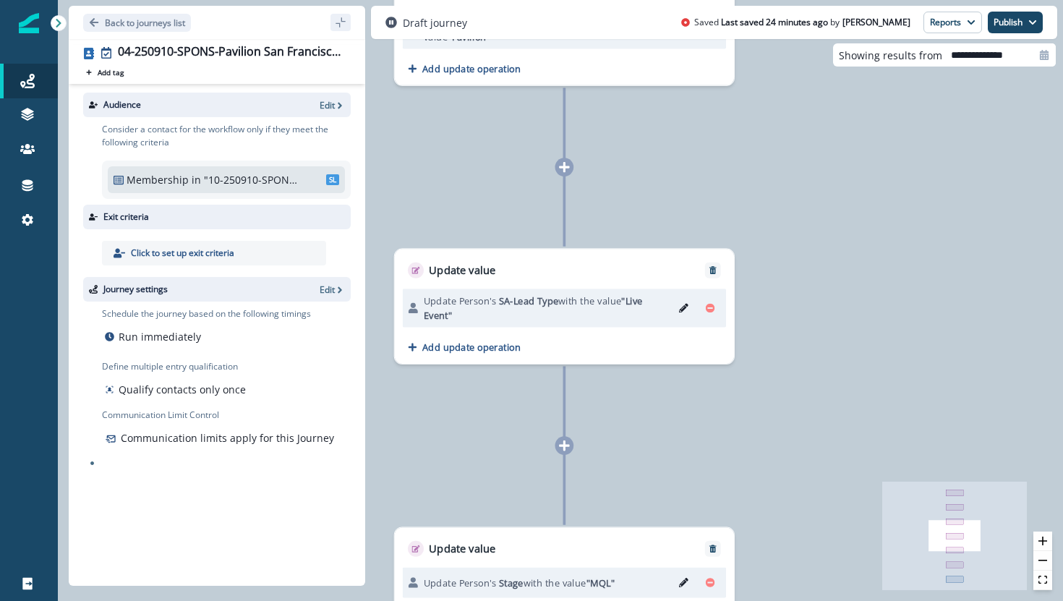
drag, startPoint x: 645, startPoint y: 327, endPoint x: 884, endPoint y: 401, distance: 249.8
click at [885, 404] on div "11 contacts have entered the journey Update value Update Person's Source - Last…" at bounding box center [560, 300] width 1005 height 601
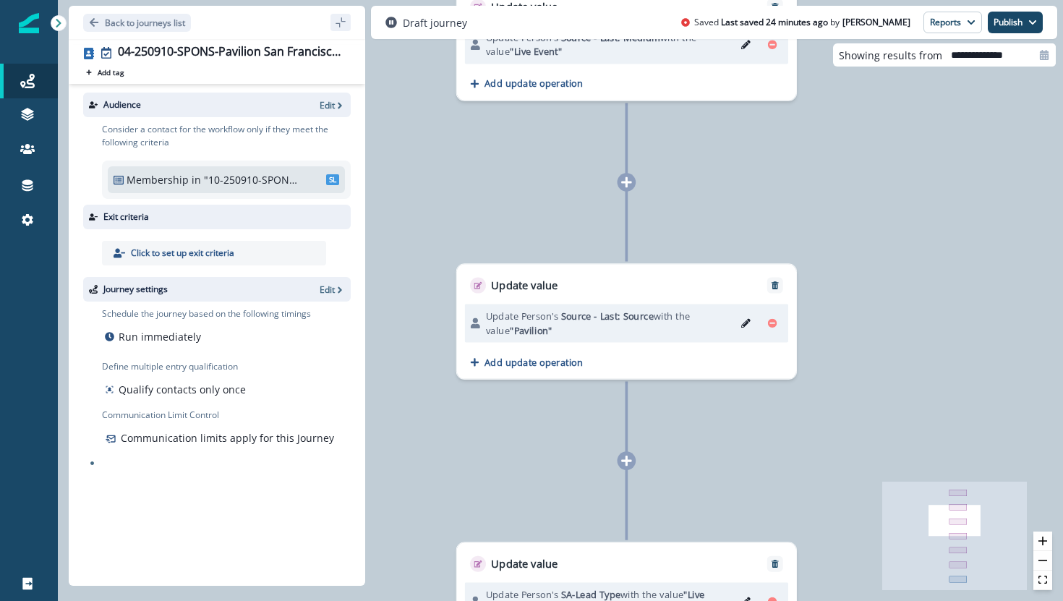
drag, startPoint x: 811, startPoint y: 291, endPoint x: 874, endPoint y: 586, distance: 302.2
click at [874, 586] on div "11 contacts have entered the journey Update value Update Person's Source - Last…" at bounding box center [560, 300] width 1005 height 601
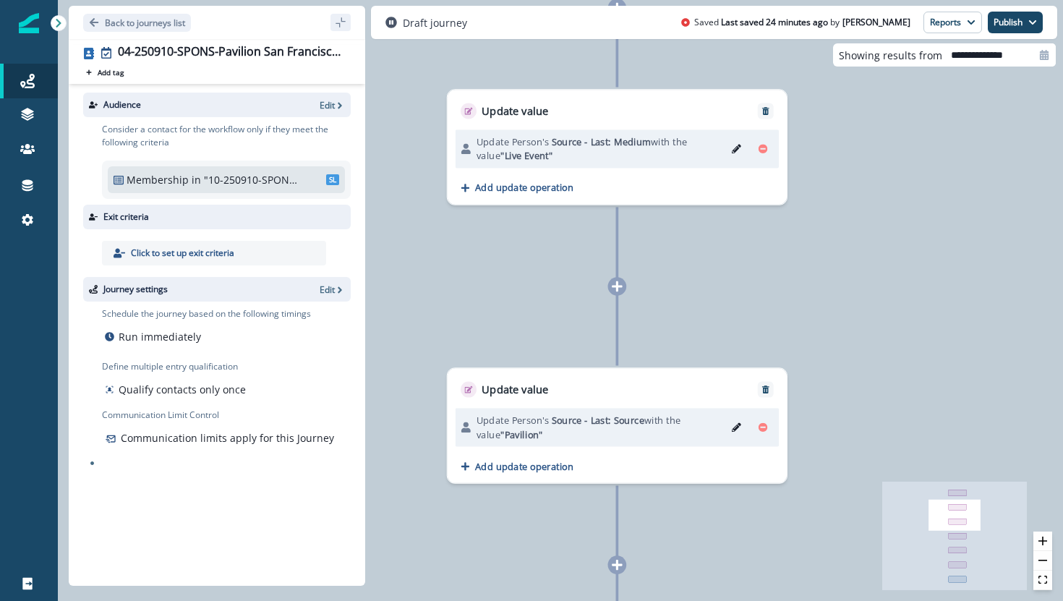
drag, startPoint x: 864, startPoint y: 421, endPoint x: 852, endPoint y: 520, distance: 99.8
click at [853, 522] on div "11 contacts have entered the journey Update value Update Person's Source - Last…" at bounding box center [560, 300] width 1005 height 601
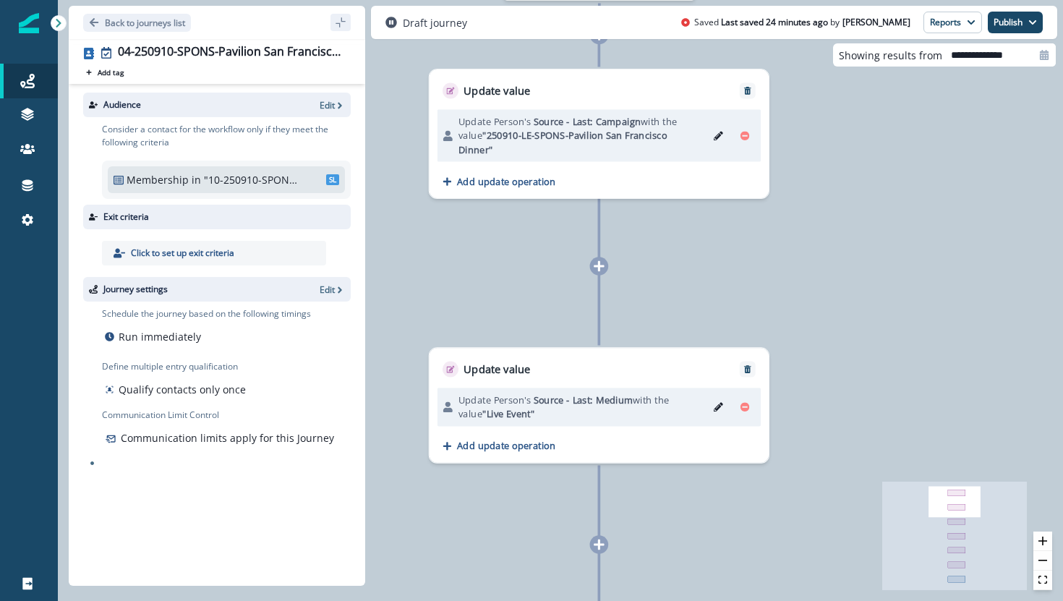
drag, startPoint x: 832, startPoint y: 334, endPoint x: 834, endPoint y: 600, distance: 266.1
click at [834, 600] on div "11 contacts have entered the journey Update value Update Person's Source - Last…" at bounding box center [560, 300] width 1005 height 601
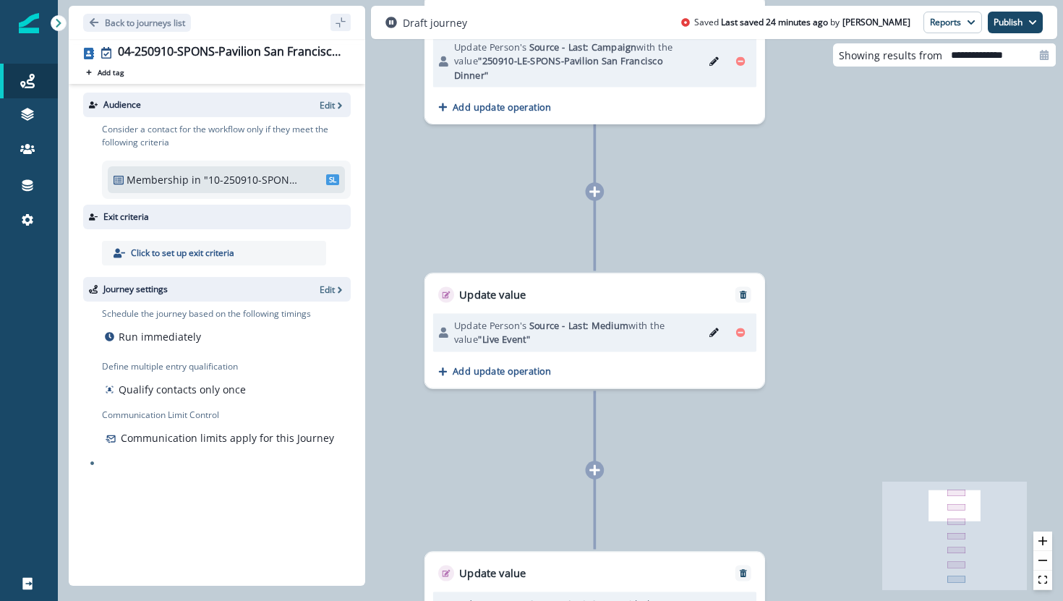
drag, startPoint x: 788, startPoint y: 351, endPoint x: 764, endPoint y: 269, distance: 85.1
click at [764, 270] on div "11 contacts have entered the journey Update value Update Person's Source - Last…" at bounding box center [560, 300] width 1005 height 601
drag, startPoint x: 759, startPoint y: 372, endPoint x: 738, endPoint y: -89, distance: 461.2
click at [738, 0] on html "A newer version of Inflection.io is available. Refresh your page to load the la…" at bounding box center [531, 300] width 1063 height 601
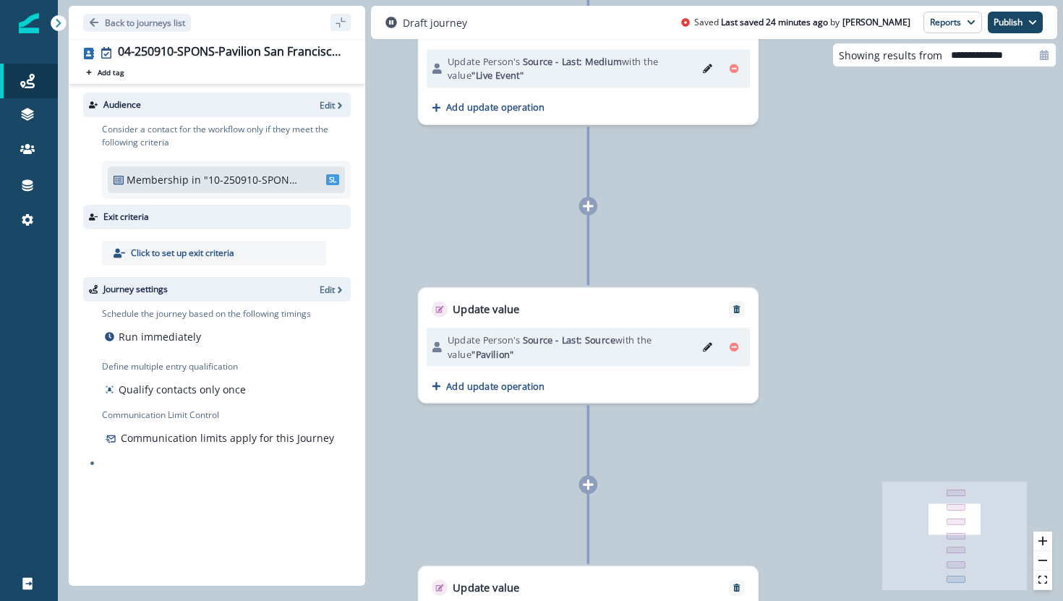
drag, startPoint x: 778, startPoint y: 173, endPoint x: 771, endPoint y: -90, distance: 263.3
click at [771, 0] on html "A newer version of Inflection.io is available. Refresh your page to load the la…" at bounding box center [531, 300] width 1063 height 601
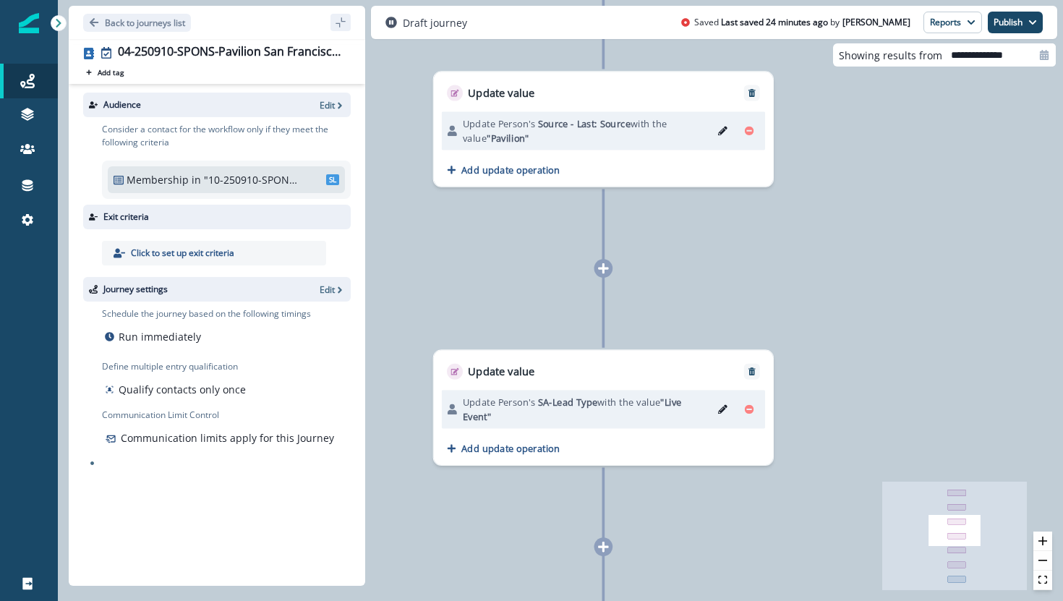
drag, startPoint x: 772, startPoint y: 126, endPoint x: 788, endPoint y: -90, distance: 216.8
click at [788, 0] on html "A newer version of Inflection.io is available. Refresh your page to load the la…" at bounding box center [531, 300] width 1063 height 601
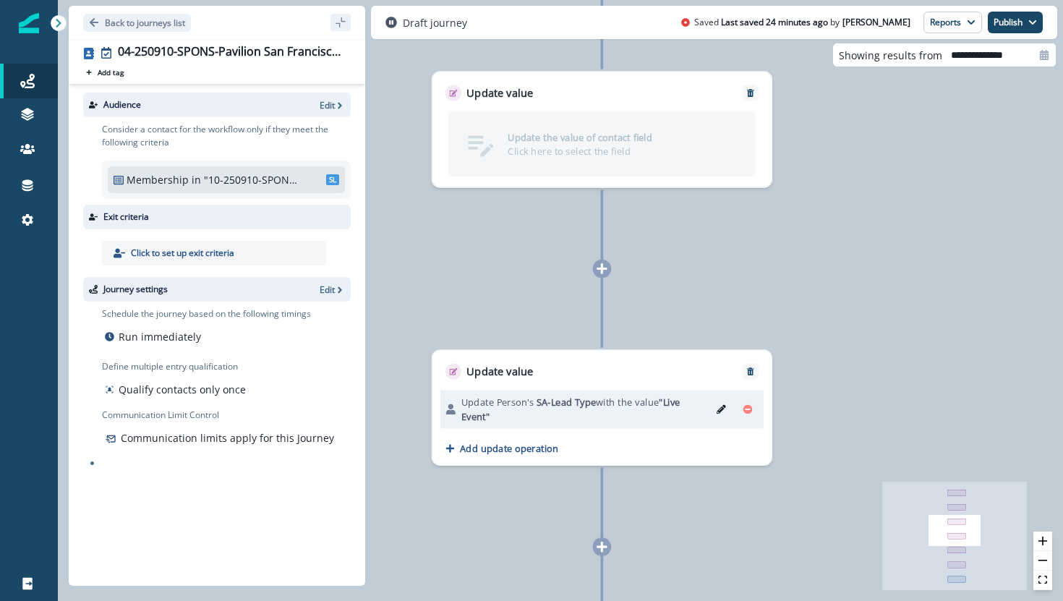
drag, startPoint x: 745, startPoint y: 138, endPoint x: 754, endPoint y: -90, distance: 228.0
click at [731, 223] on div "11 contacts have entered the journey Update value Update Person's Source - Last…" at bounding box center [560, 300] width 1005 height 601
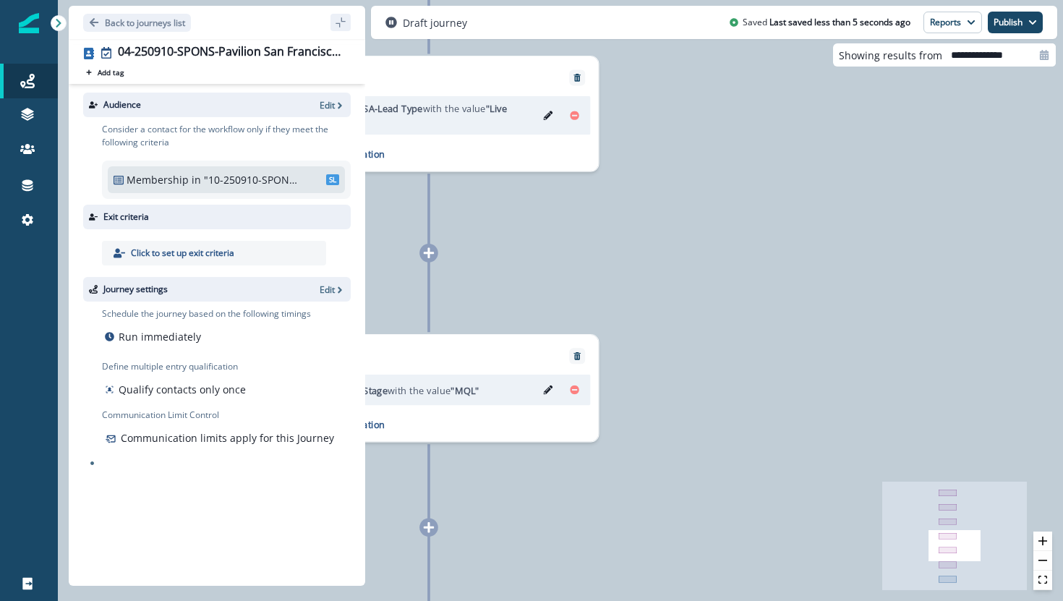
drag, startPoint x: 960, startPoint y: 556, endPoint x: 910, endPoint y: 582, distance: 55.6
click at [911, 583] on icon "React Flow mini map" at bounding box center [954, 536] width 145 height 108
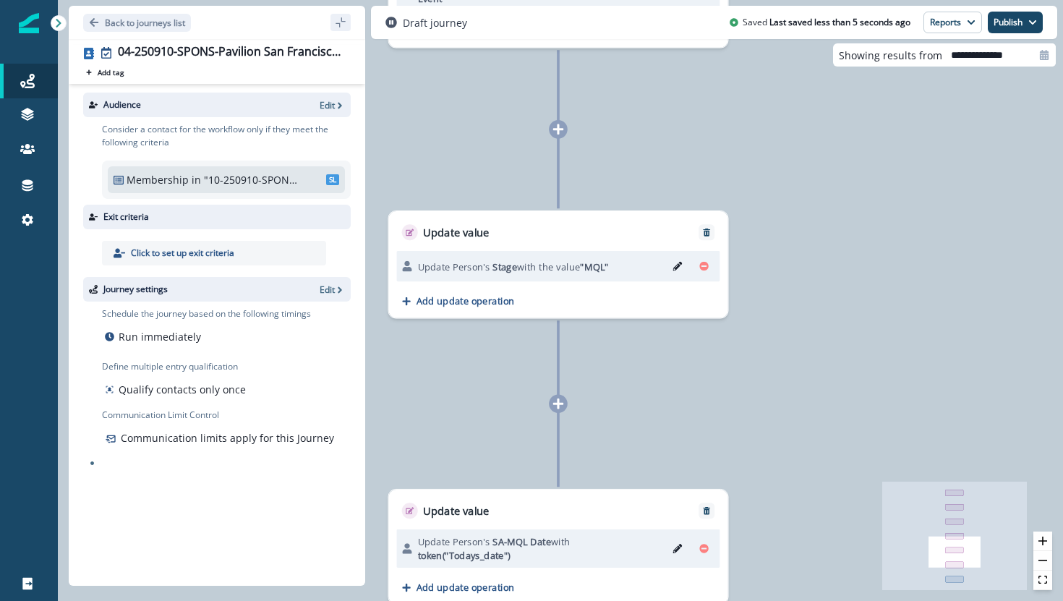
drag, startPoint x: 623, startPoint y: 503, endPoint x: 750, endPoint y: 378, distance: 178.5
click at [751, 378] on div "11 contacts have entered the journey Update value Update Person's Source - Last…" at bounding box center [560, 300] width 1005 height 601
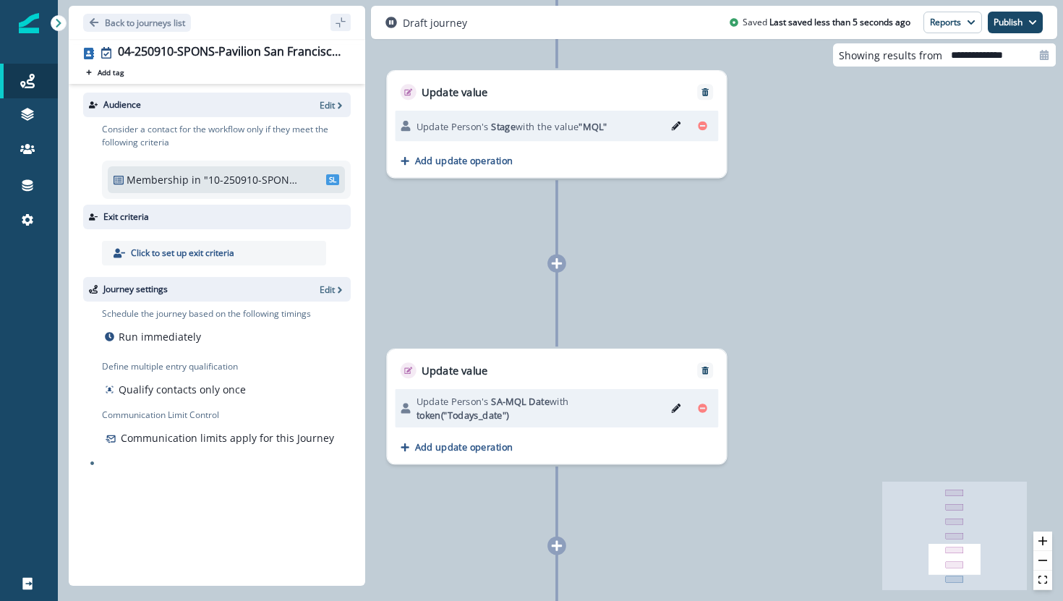
drag, startPoint x: 755, startPoint y: 366, endPoint x: 753, endPoint y: 220, distance: 146.1
click at [753, 220] on div "11 contacts have entered the journey Update value Update Person's Source - Last…" at bounding box center [560, 300] width 1005 height 601
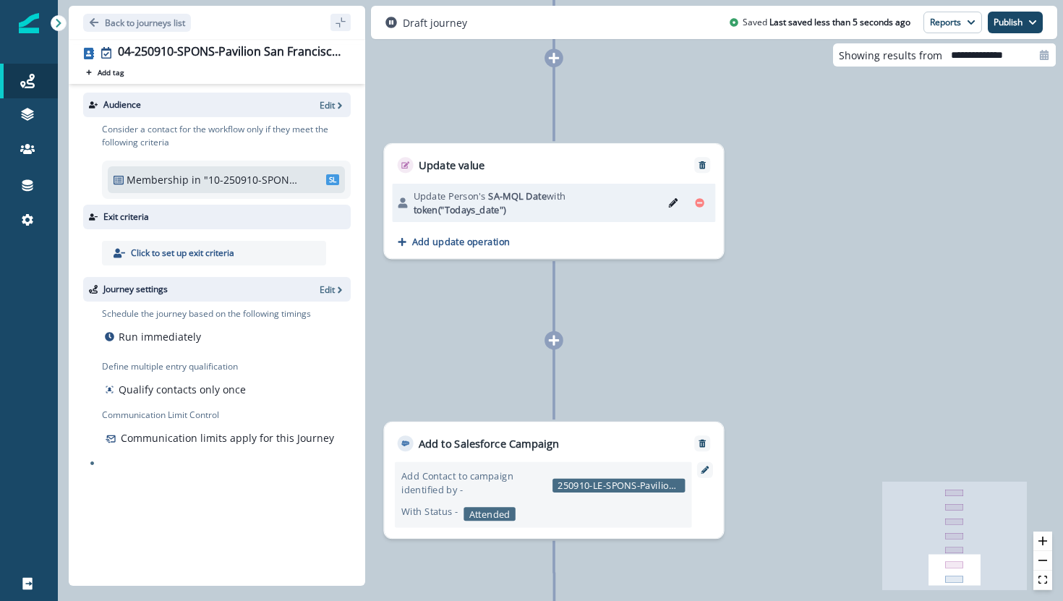
drag, startPoint x: 791, startPoint y: 329, endPoint x: 790, endPoint y: 130, distance: 198.9
click at [790, 131] on div "11 contacts have entered the journey Update value Update Person's Source - Last…" at bounding box center [560, 300] width 1005 height 601
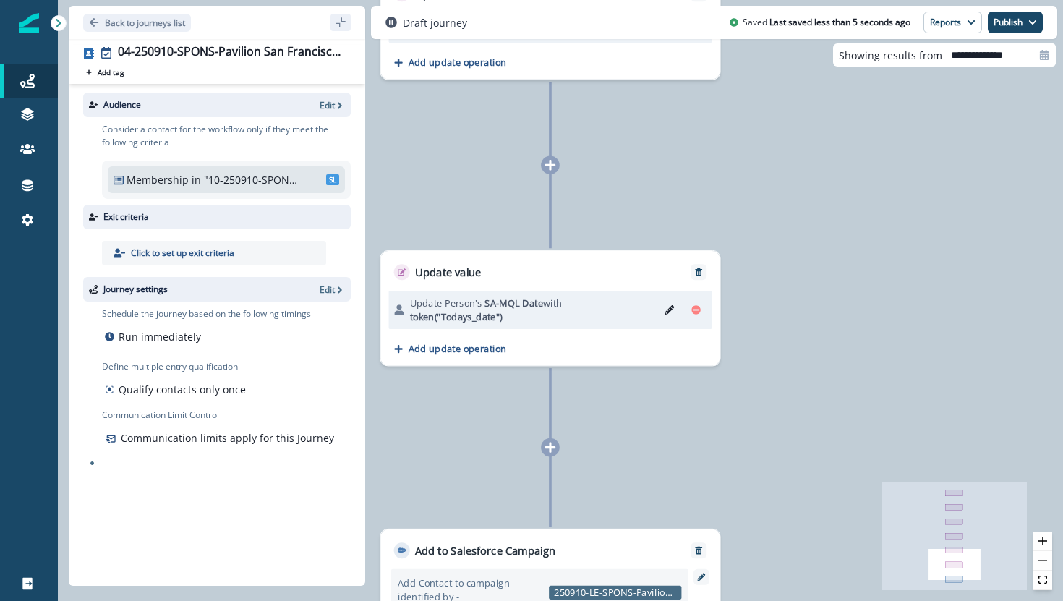
drag, startPoint x: 778, startPoint y: 291, endPoint x: 772, endPoint y: 402, distance: 111.6
click at [772, 402] on div "11 contacts have entered the journey Update value Update Person's Source - Last…" at bounding box center [560, 300] width 1005 height 601
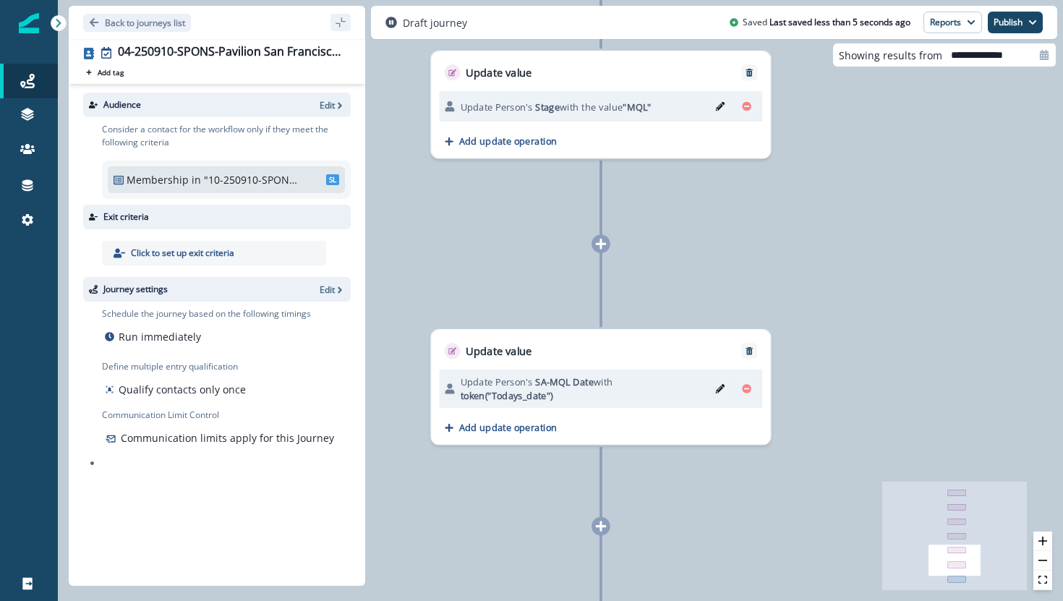
drag, startPoint x: 772, startPoint y: 402, endPoint x: 821, endPoint y: 476, distance: 88.7
click at [824, 477] on div "11 contacts have entered the journey Update value Update Person's Source - Last…" at bounding box center [560, 300] width 1005 height 601
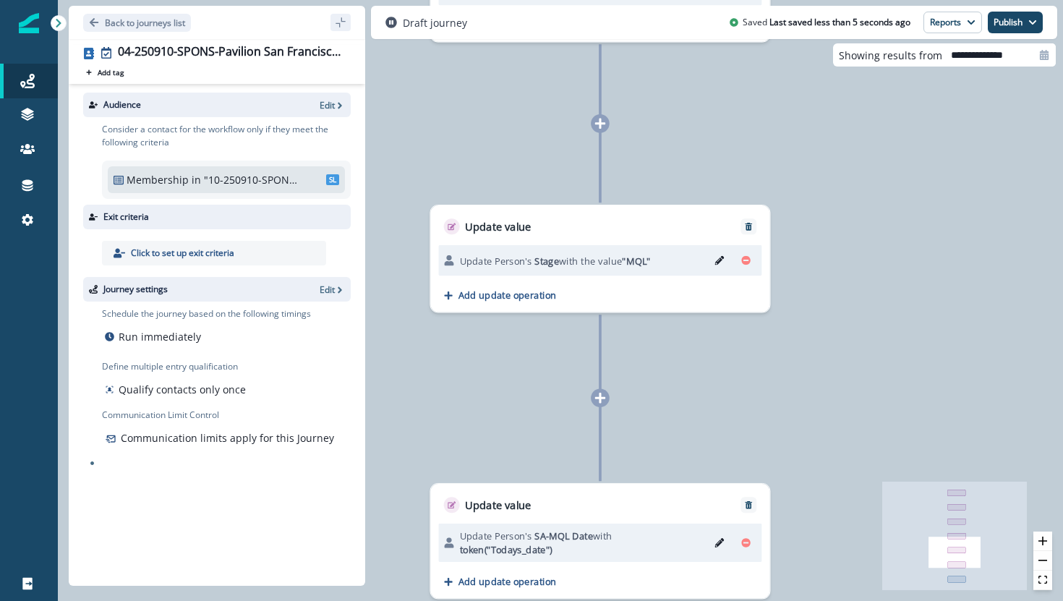
drag, startPoint x: 781, startPoint y: 317, endPoint x: 780, endPoint y: 469, distance: 151.9
click at [780, 470] on div "11 contacts have entered the journey Update value Update Person's Source - Last…" at bounding box center [560, 300] width 1005 height 601
click at [790, 547] on div "11 contacts have entered the journey Update value Update Person's Source - Last…" at bounding box center [560, 300] width 1005 height 601
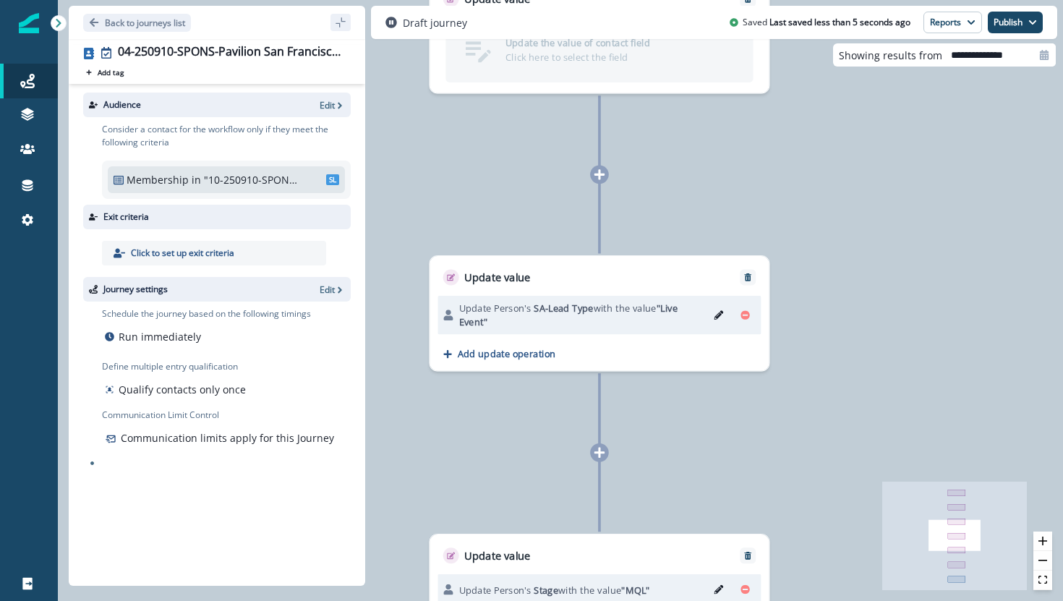
drag, startPoint x: 790, startPoint y: 270, endPoint x: 789, endPoint y: 598, distance: 327.6
click at [790, 600] on div "11 contacts have entered the journey Update value Update Person's Source - Last…" at bounding box center [560, 300] width 1005 height 601
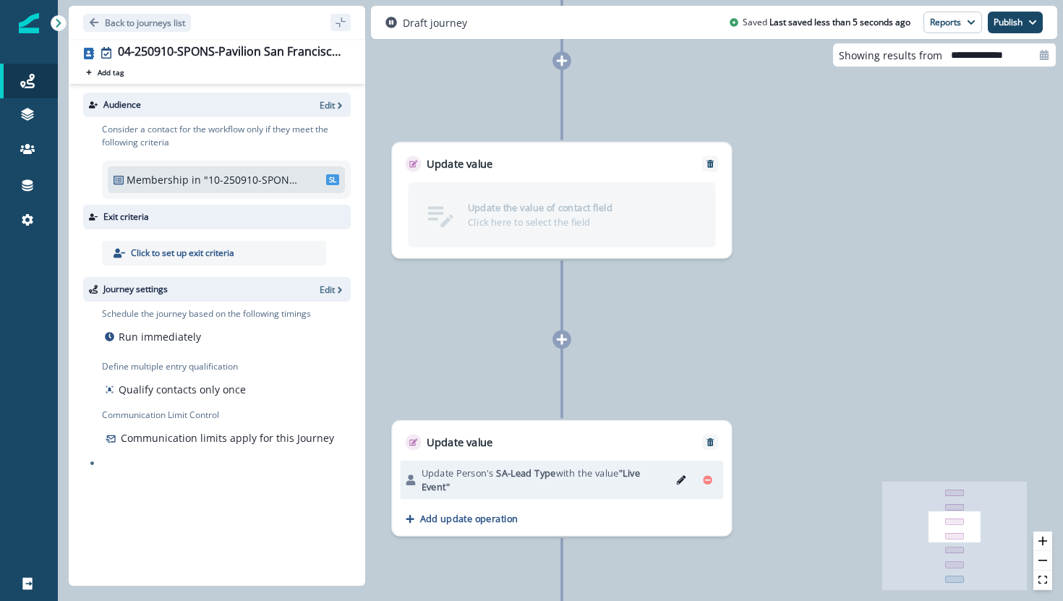
drag, startPoint x: 816, startPoint y: 435, endPoint x: 777, endPoint y: 598, distance: 168.2
click at [778, 599] on div "11 contacts have entered the journey Update value Update Person's Source - Last…" at bounding box center [560, 300] width 1005 height 601
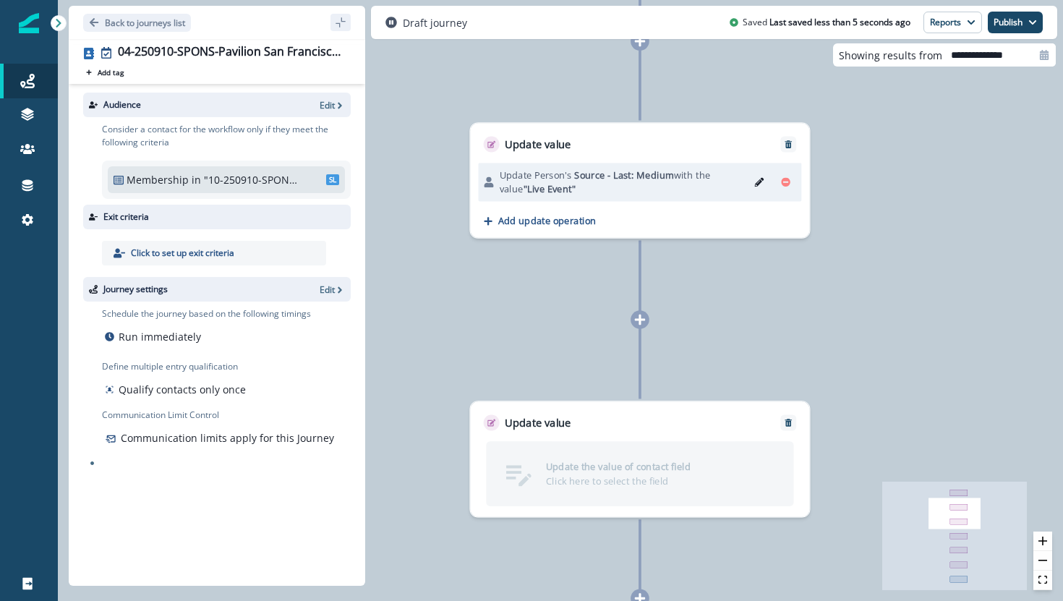
drag, startPoint x: 794, startPoint y: 338, endPoint x: 874, endPoint y: 595, distance: 268.8
click at [874, 596] on div "11 contacts have entered the journey Update value Update Person's Source - Last…" at bounding box center [560, 300] width 1005 height 601
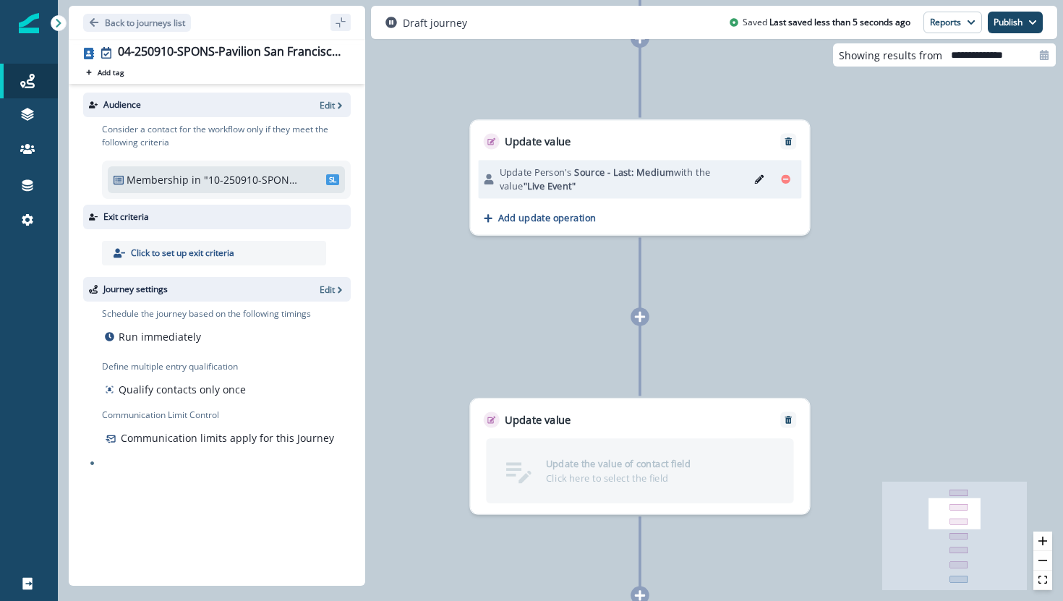
click at [664, 468] on p "Update the value of contact field" at bounding box center [618, 464] width 145 height 14
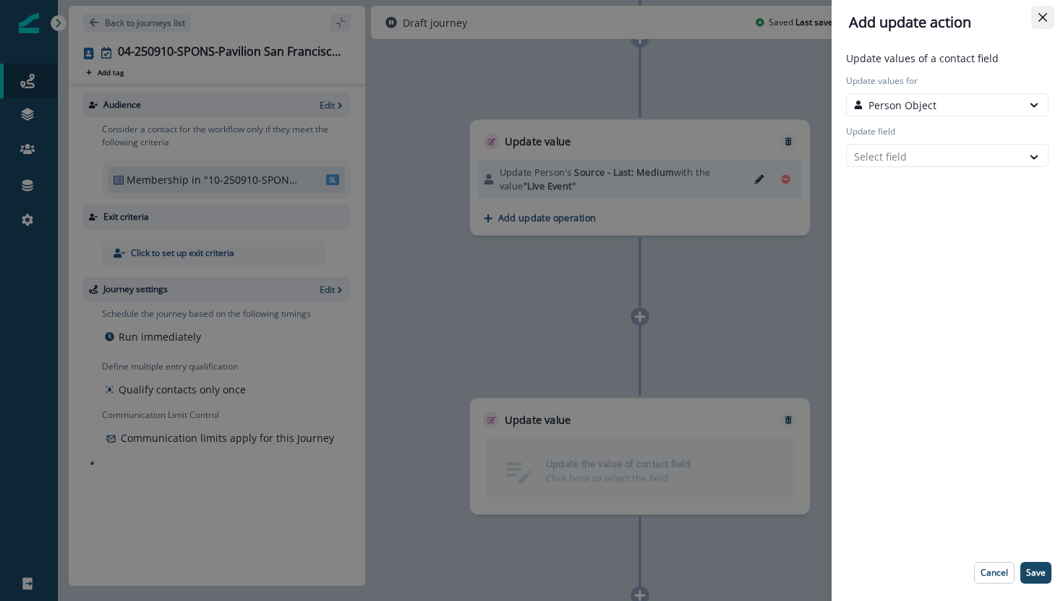
click at [1044, 16] on icon "Close" at bounding box center [1042, 17] width 9 height 9
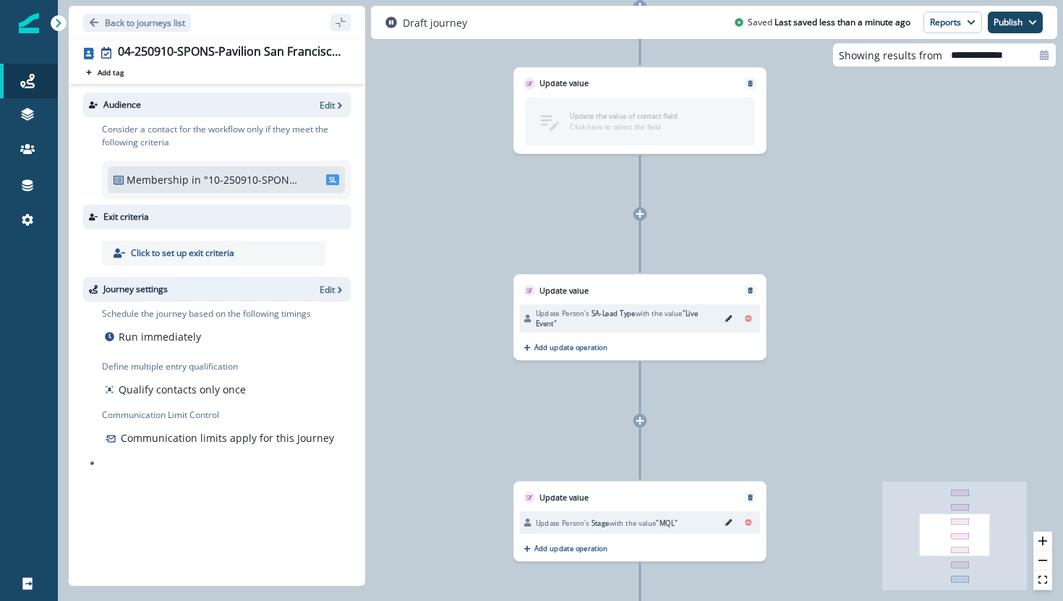
click at [627, 109] on div "Update the value of contact field Click here to select the field" at bounding box center [639, 121] width 205 height 25
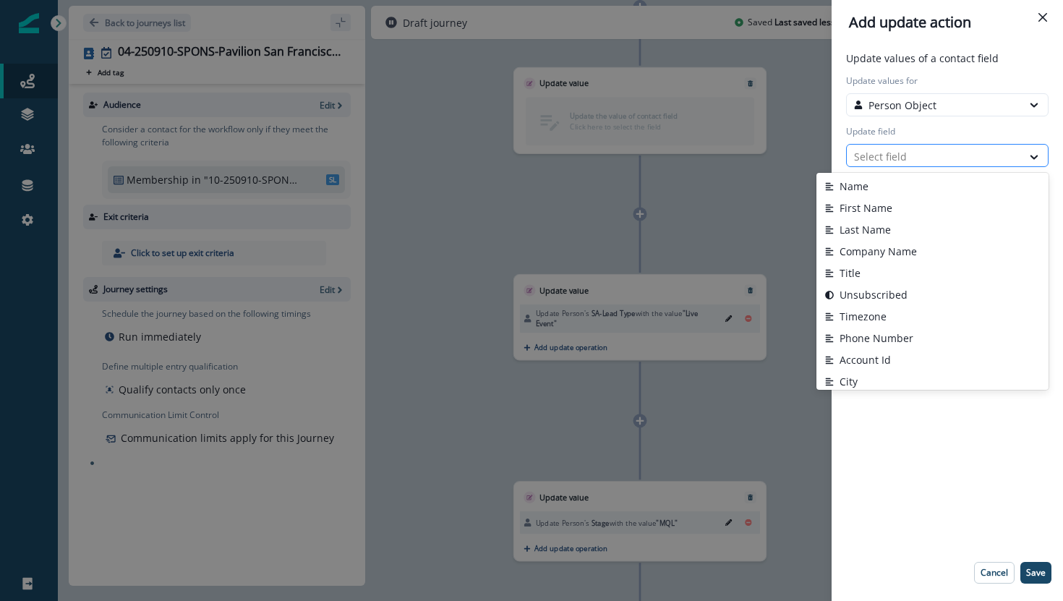
click at [882, 148] on div at bounding box center [934, 157] width 161 height 18
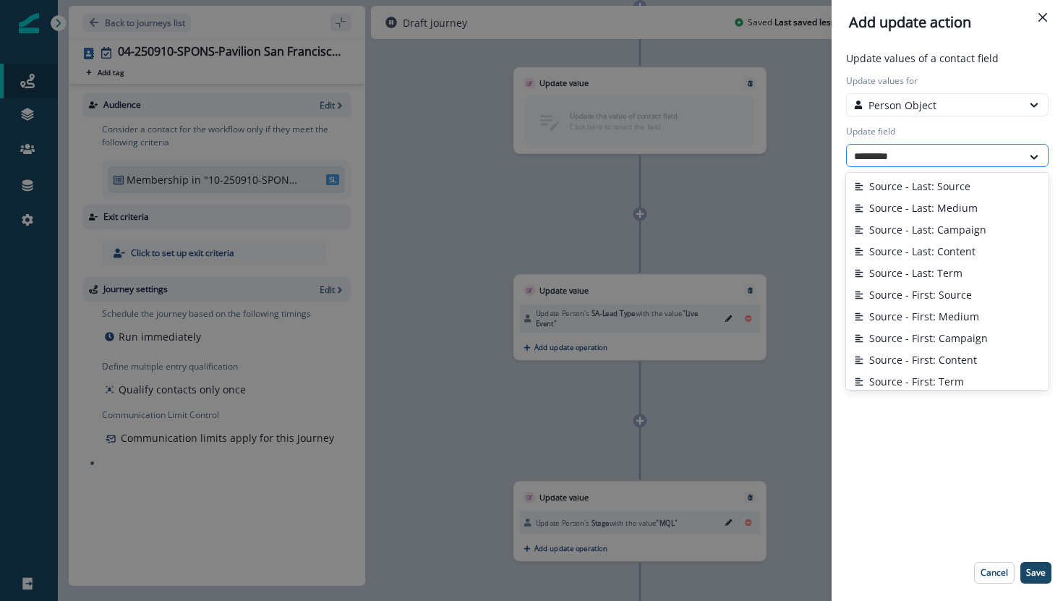
type input "**********"
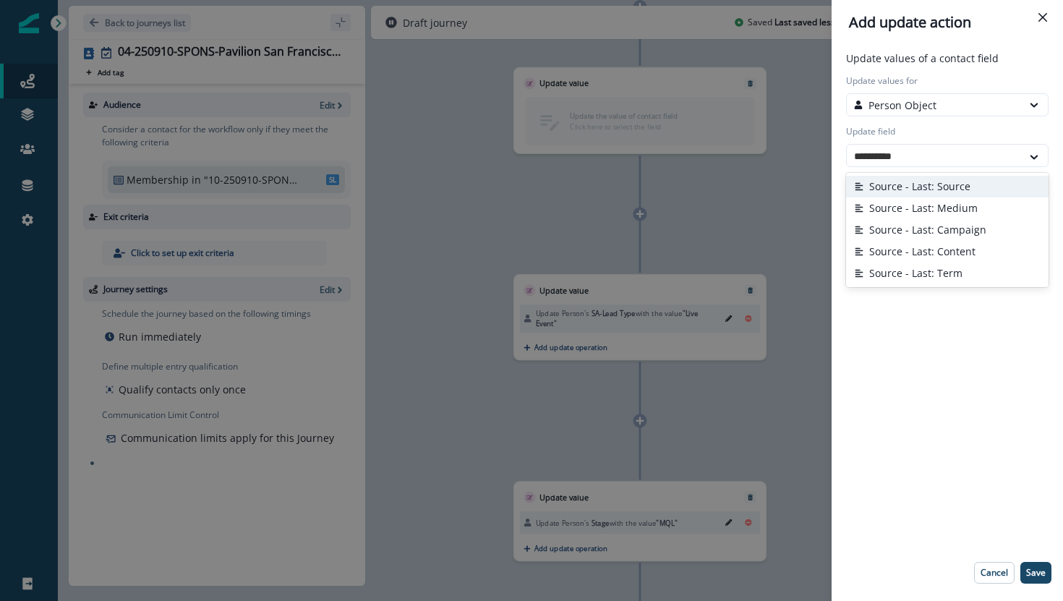
click at [900, 183] on button "Source - Last: Source" at bounding box center [947, 187] width 202 height 22
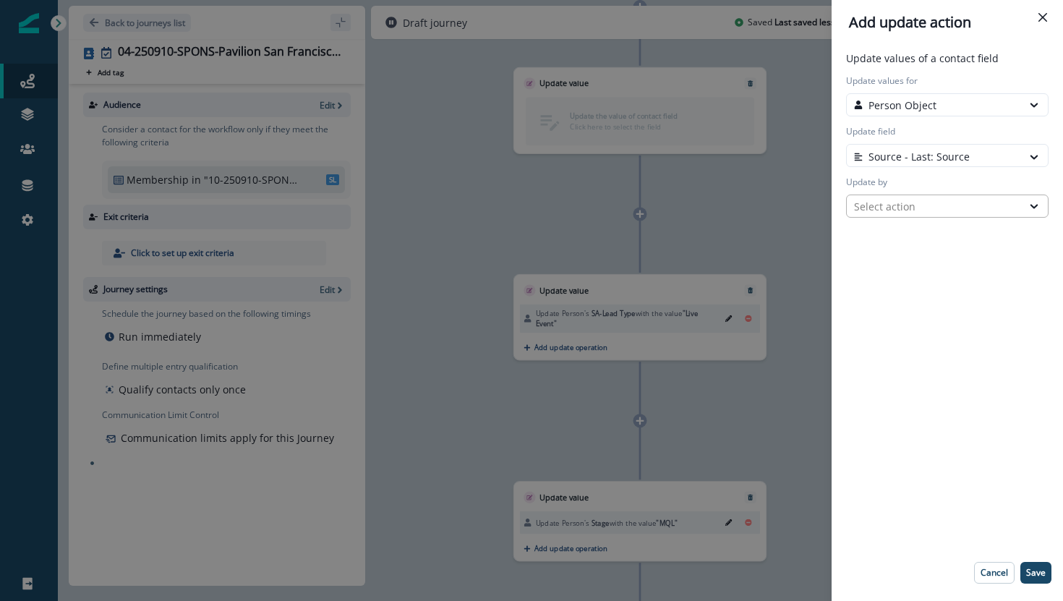
click at [889, 212] on div "Select action" at bounding box center [934, 206] width 161 height 15
click at [886, 257] on button "Custom value" at bounding box center [947, 259] width 202 height 22
click at [887, 256] on input "New value" at bounding box center [947, 256] width 202 height 23
type input "********"
click at [1038, 573] on p "Save" at bounding box center [1036, 573] width 20 height 10
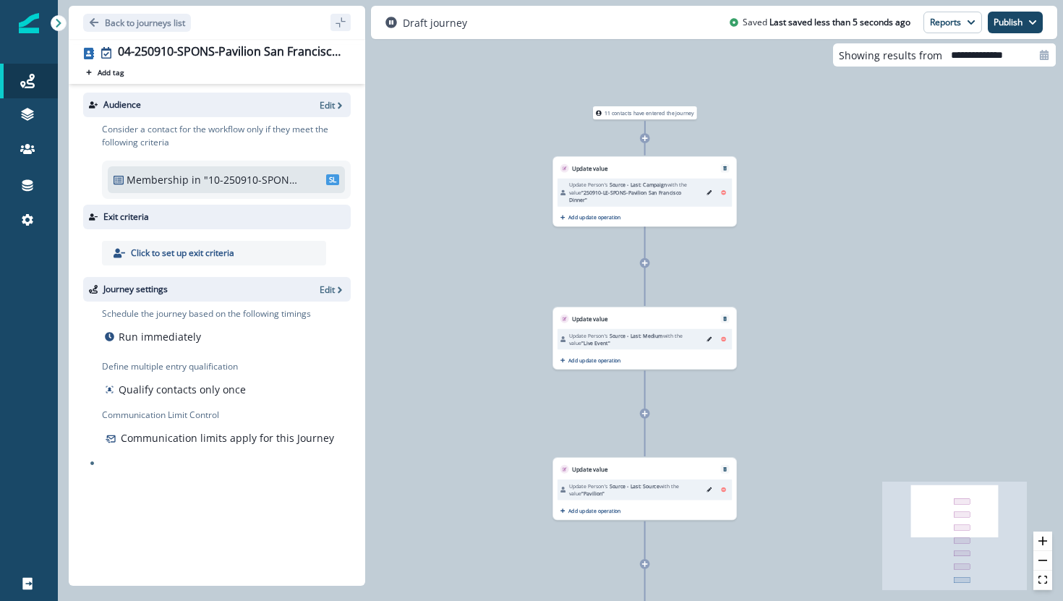
click at [643, 139] on icon at bounding box center [644, 138] width 7 height 7
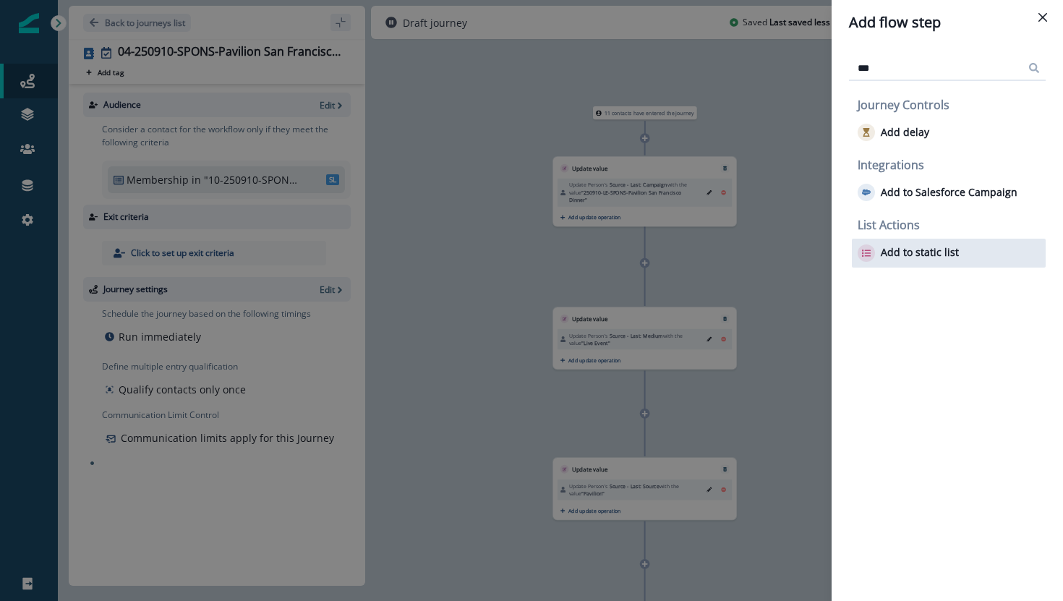
type input "***"
click at [886, 247] on p "Add to static list" at bounding box center [920, 253] width 78 height 12
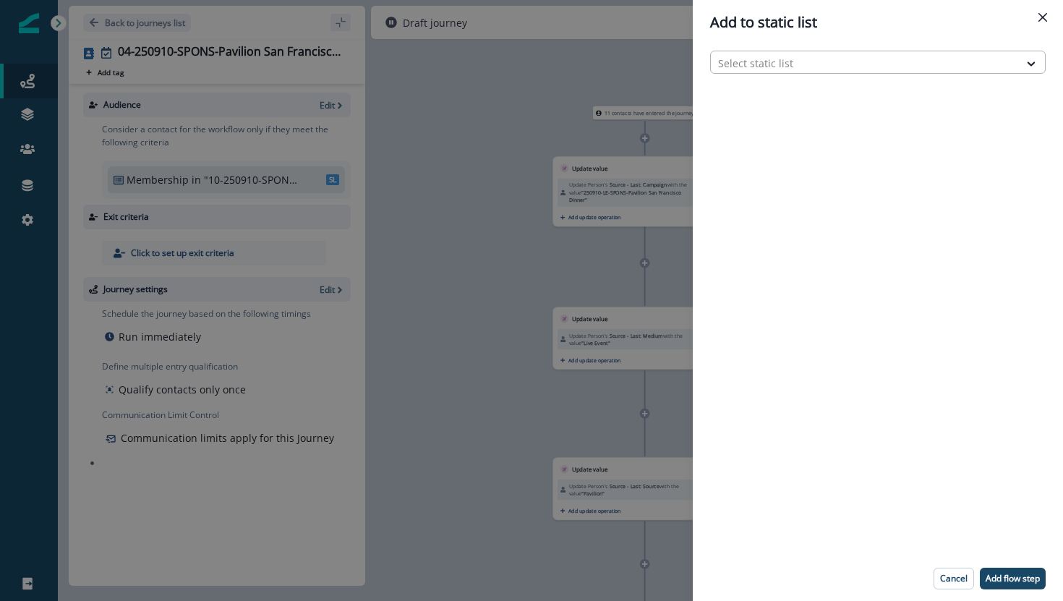
click at [879, 65] on div at bounding box center [865, 63] width 294 height 18
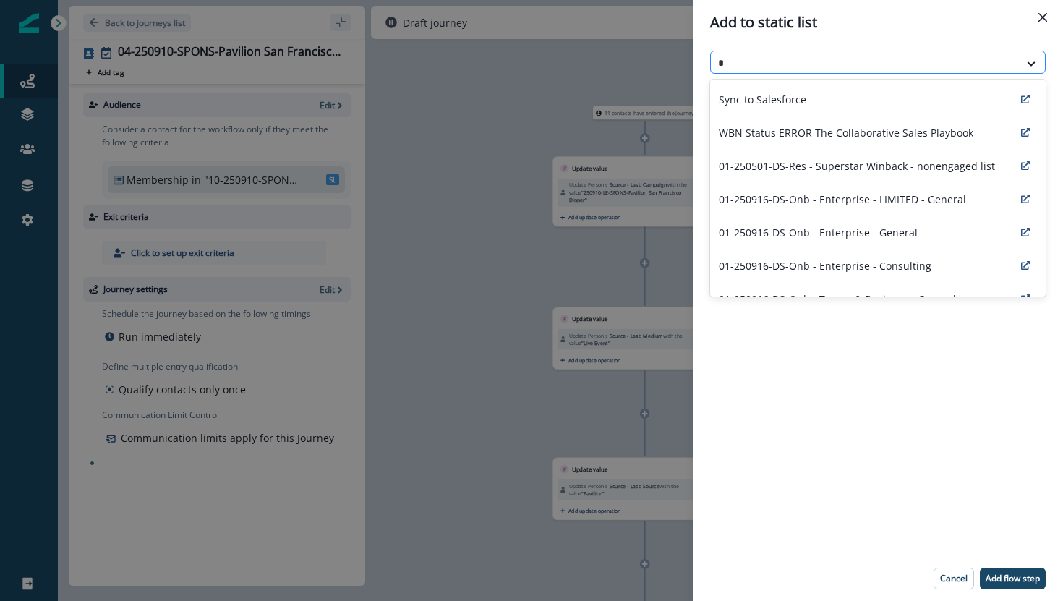
type input "**"
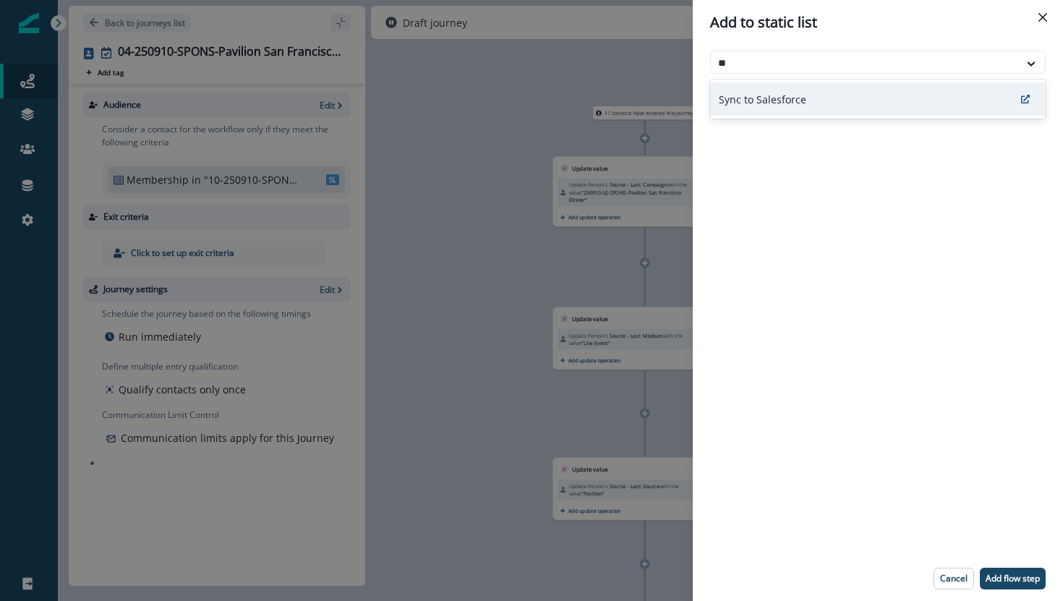
click at [856, 94] on div "Sync to Salesforce" at bounding box center [878, 98] width 336 height 33
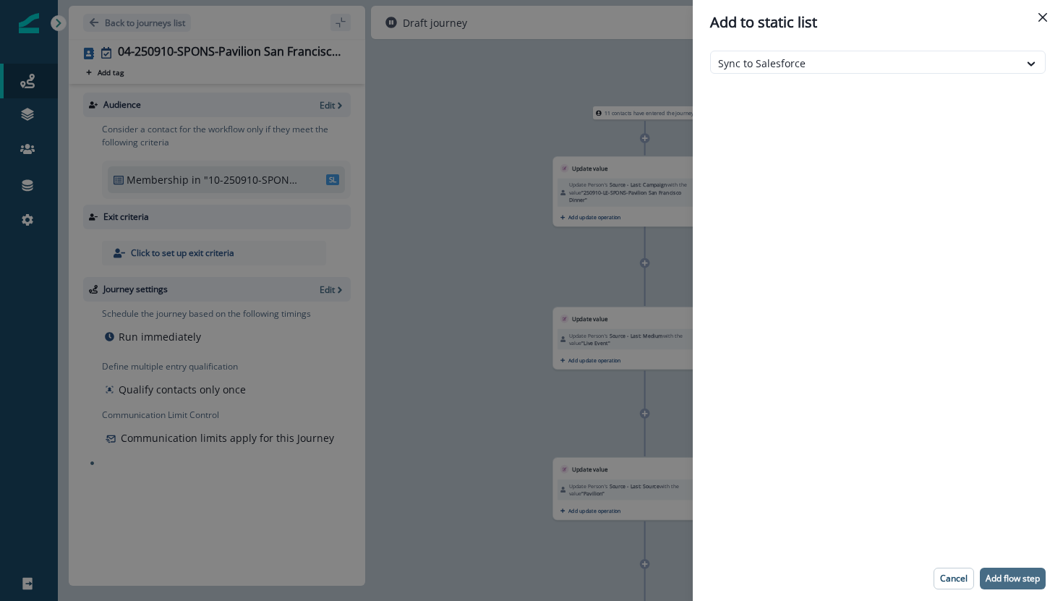
click at [995, 581] on p "Add flow step" at bounding box center [1013, 578] width 54 height 10
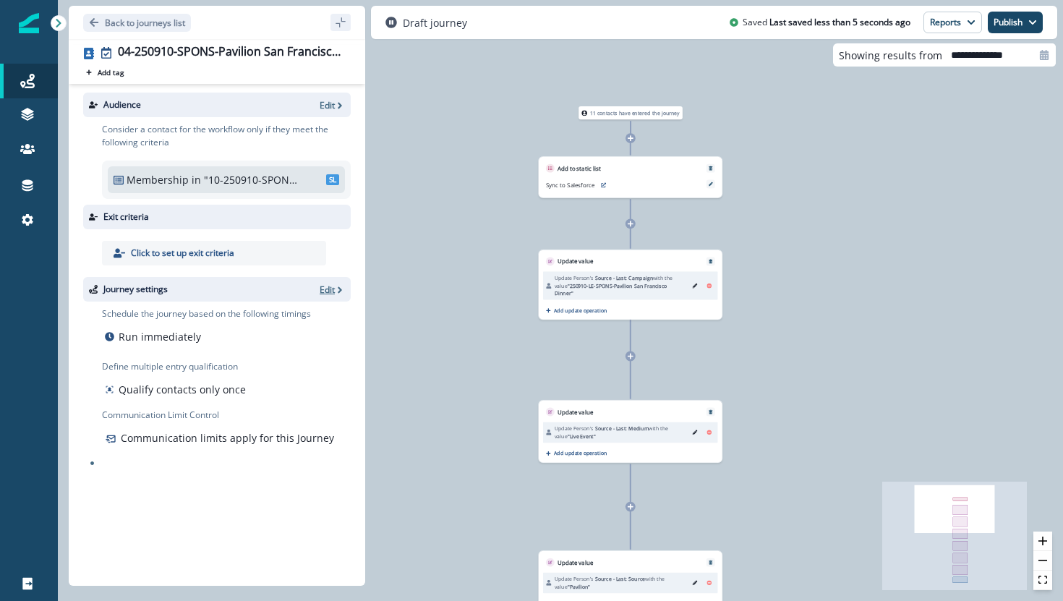
click at [336, 294] on icon "button" at bounding box center [340, 290] width 10 height 10
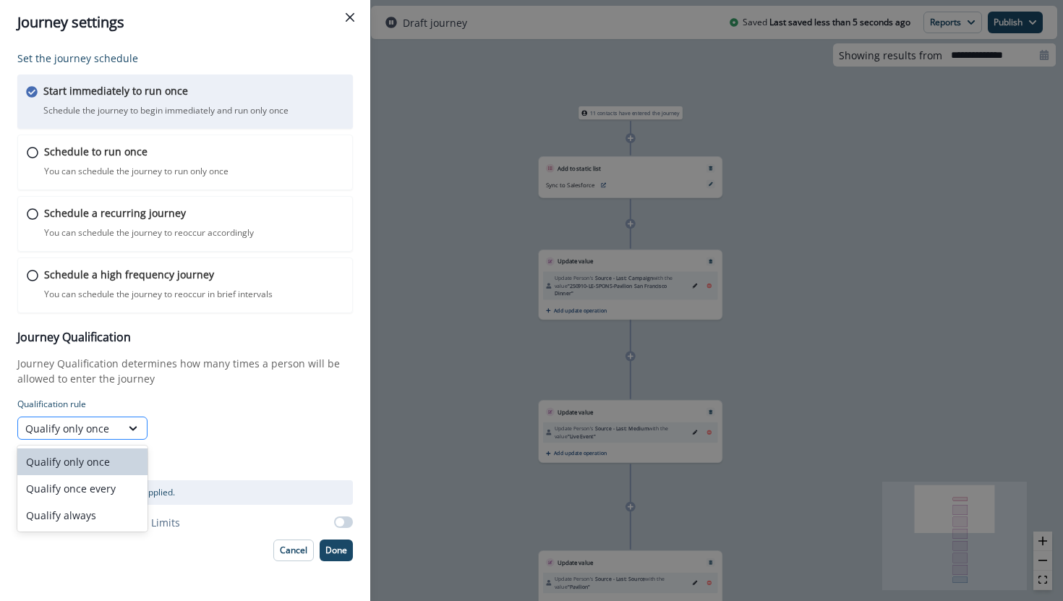
click at [109, 426] on div "Qualify only once" at bounding box center [69, 428] width 88 height 15
click at [101, 513] on div "Qualify always" at bounding box center [82, 515] width 130 height 27
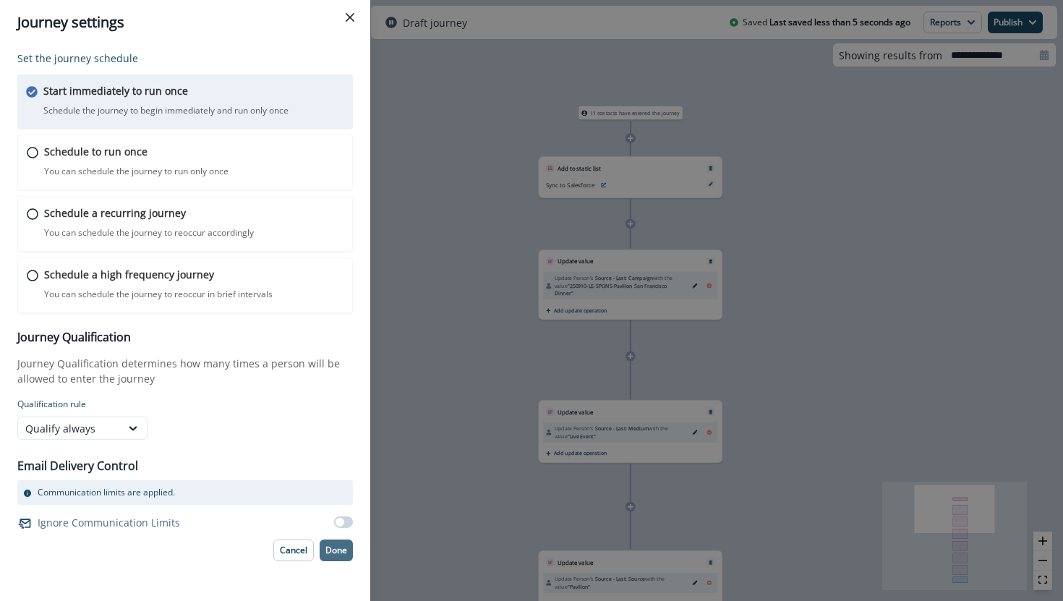
click at [328, 547] on p "Done" at bounding box center [336, 550] width 22 height 10
click at [333, 546] on p "Done" at bounding box center [336, 550] width 22 height 10
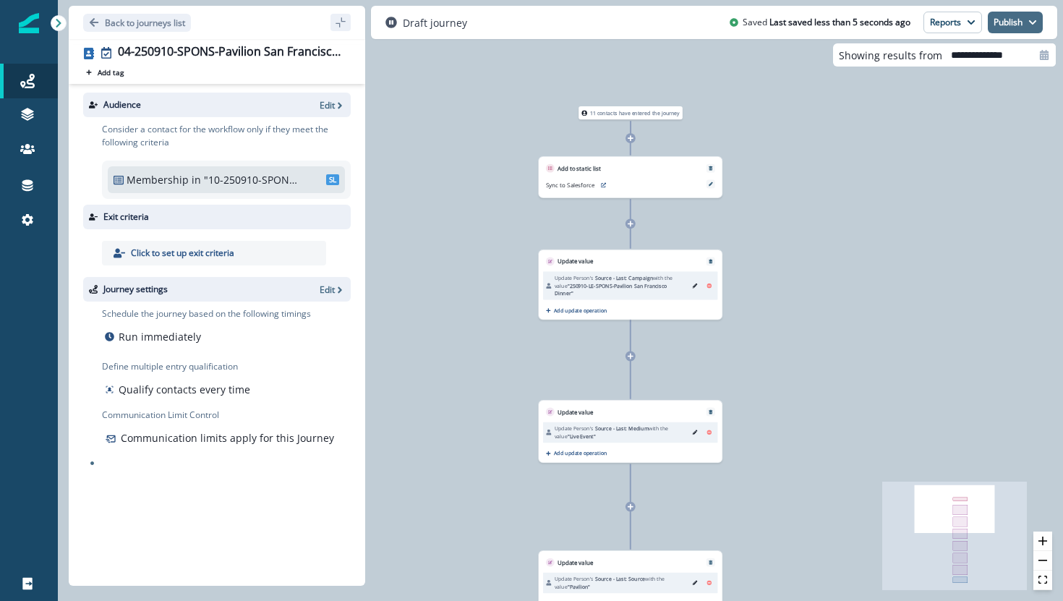
click at [1015, 24] on button "Publish" at bounding box center [1015, 23] width 55 height 22
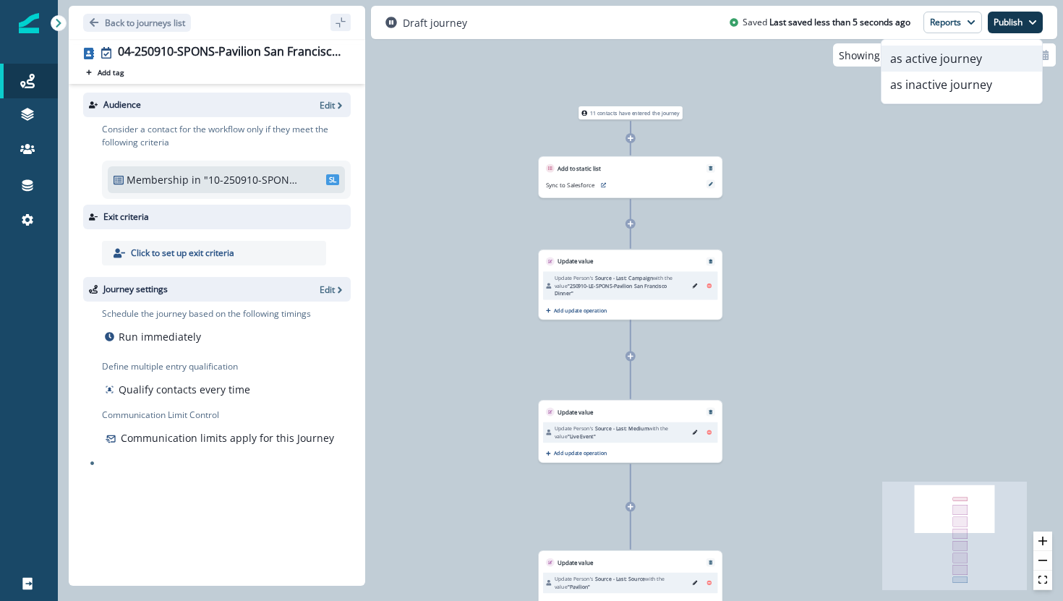
click at [986, 61] on button "as active journey" at bounding box center [962, 59] width 161 height 26
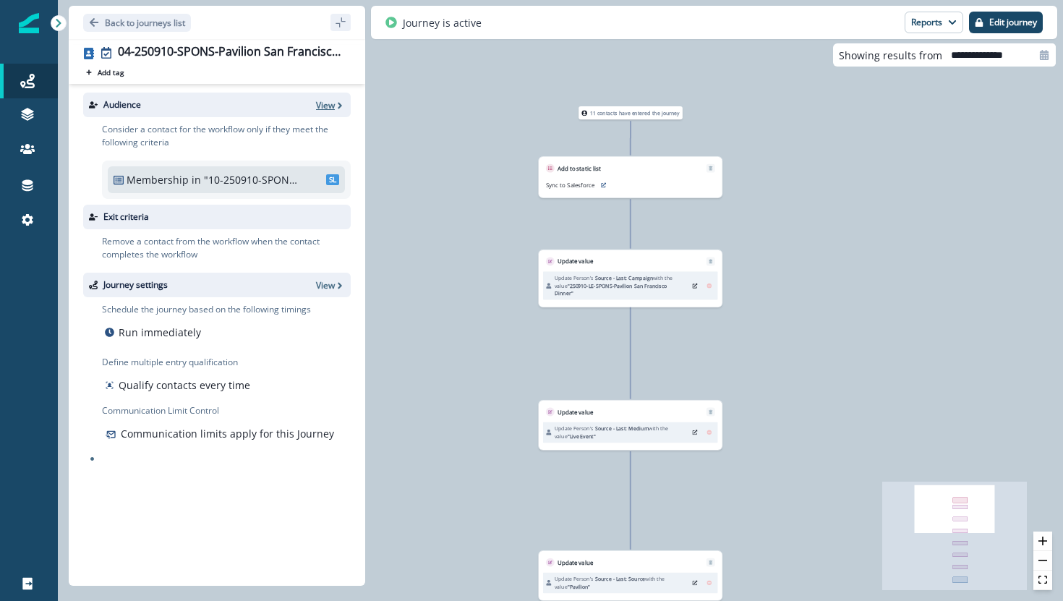
click at [328, 107] on p "View" at bounding box center [325, 105] width 19 height 12
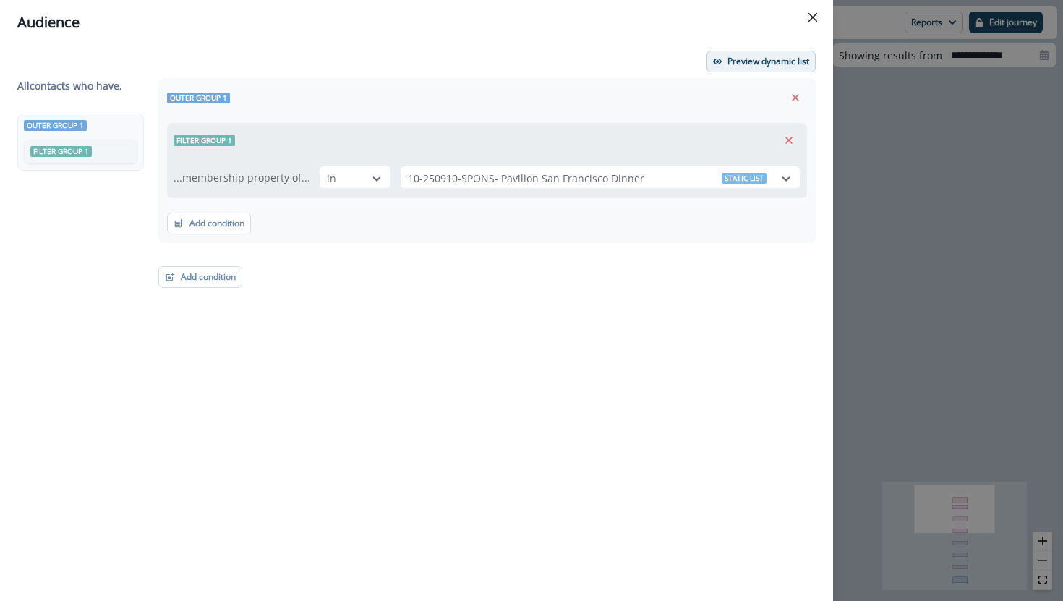
click at [751, 62] on p "Preview dynamic list" at bounding box center [769, 61] width 82 height 10
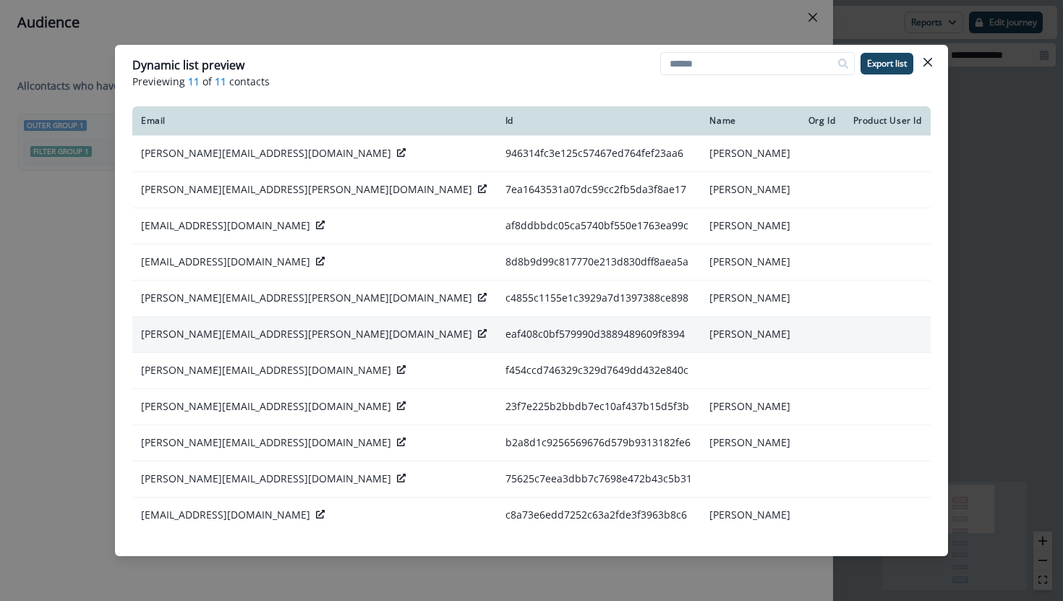
click at [478, 328] on div at bounding box center [482, 334] width 9 height 14
click at [478, 336] on icon at bounding box center [482, 333] width 9 height 9
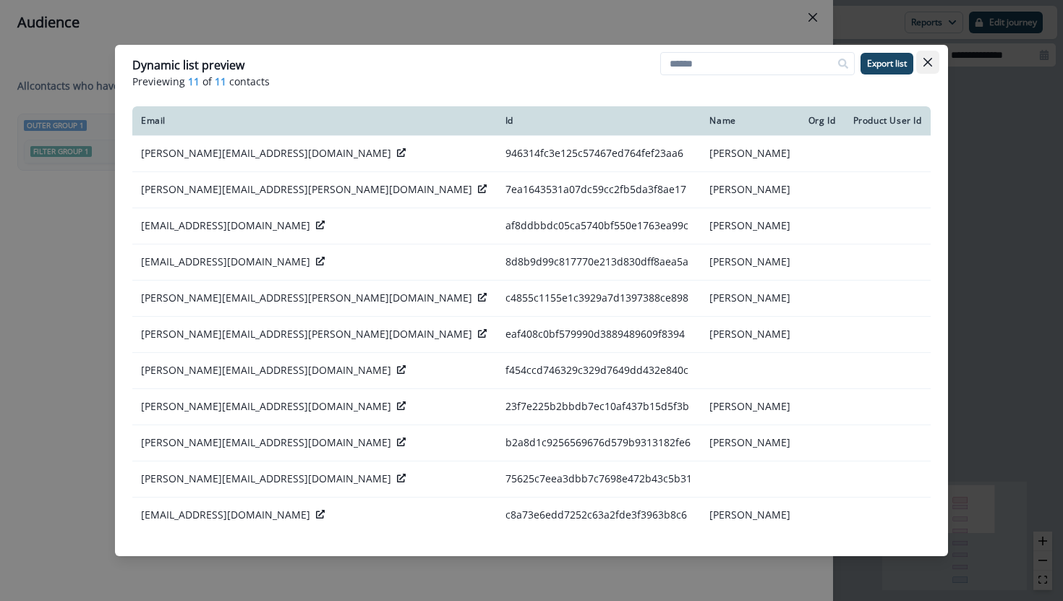
click at [926, 59] on icon "Close" at bounding box center [928, 62] width 9 height 9
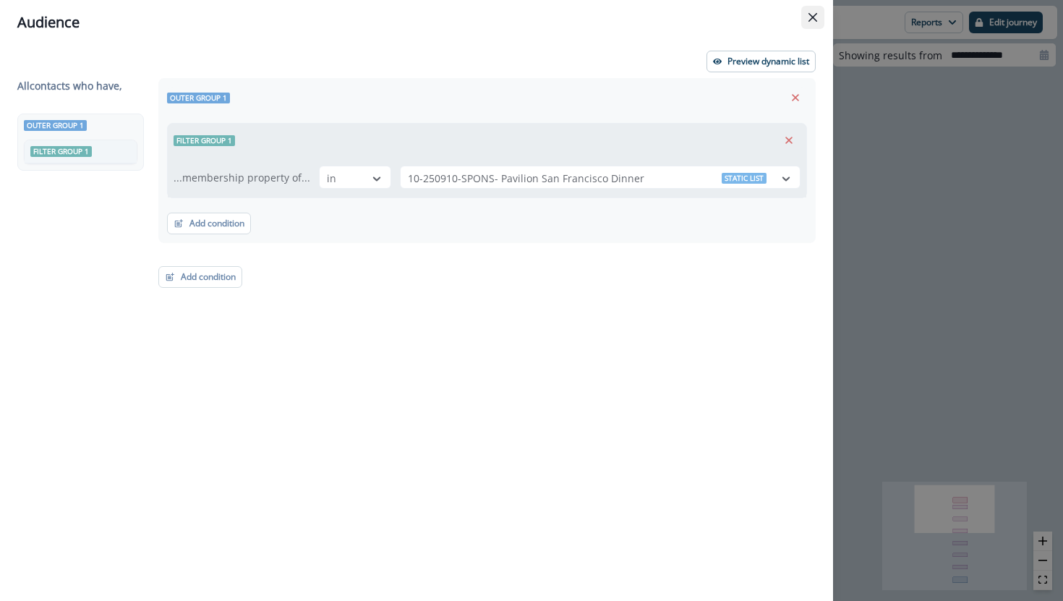
click at [803, 21] on button "Close" at bounding box center [812, 17] width 23 height 23
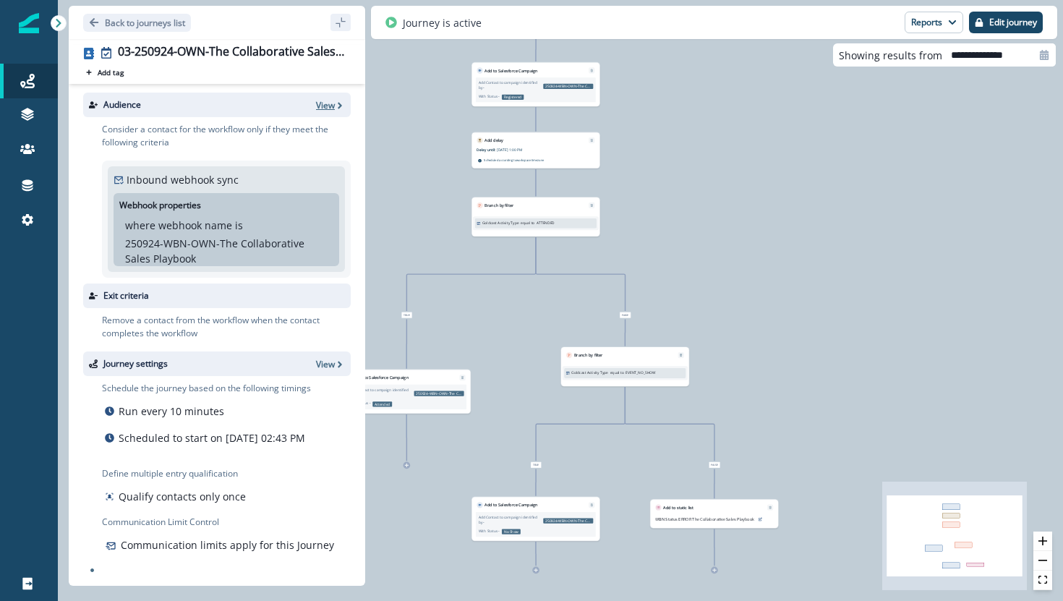
click at [328, 105] on p "View" at bounding box center [325, 105] width 19 height 12
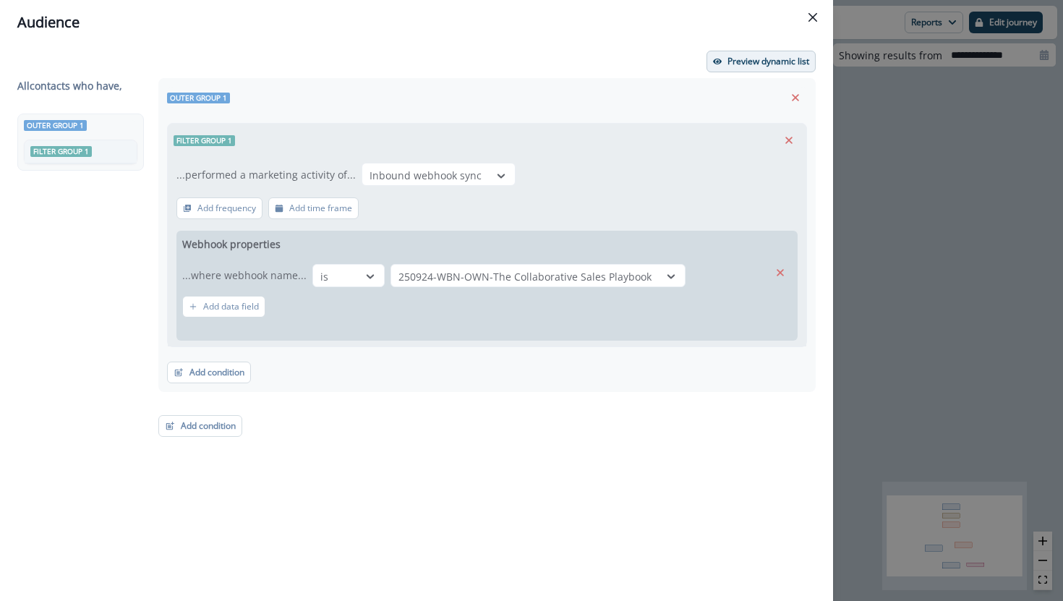
click at [713, 56] on button "Preview dynamic list" at bounding box center [761, 62] width 109 height 22
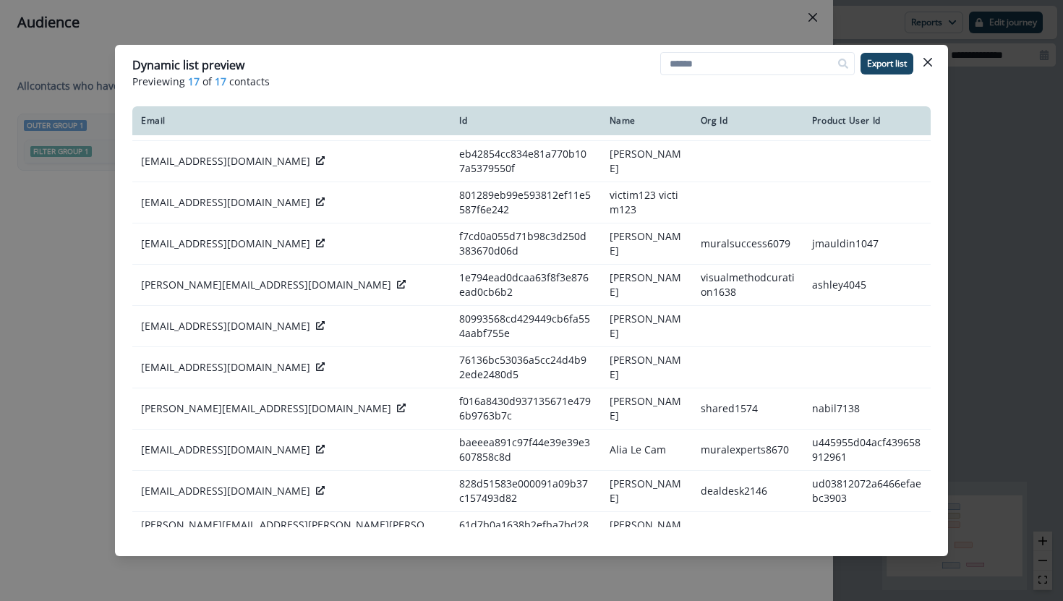
scroll to position [309, 0]
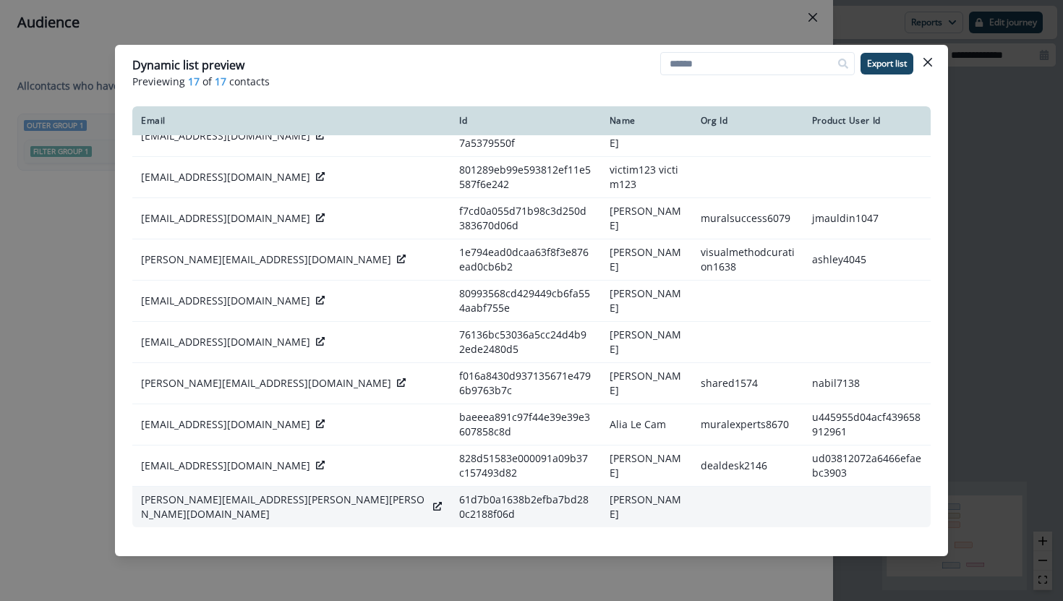
click at [433, 510] on icon at bounding box center [437, 506] width 9 height 9
